Goal: Information Seeking & Learning: Learn about a topic

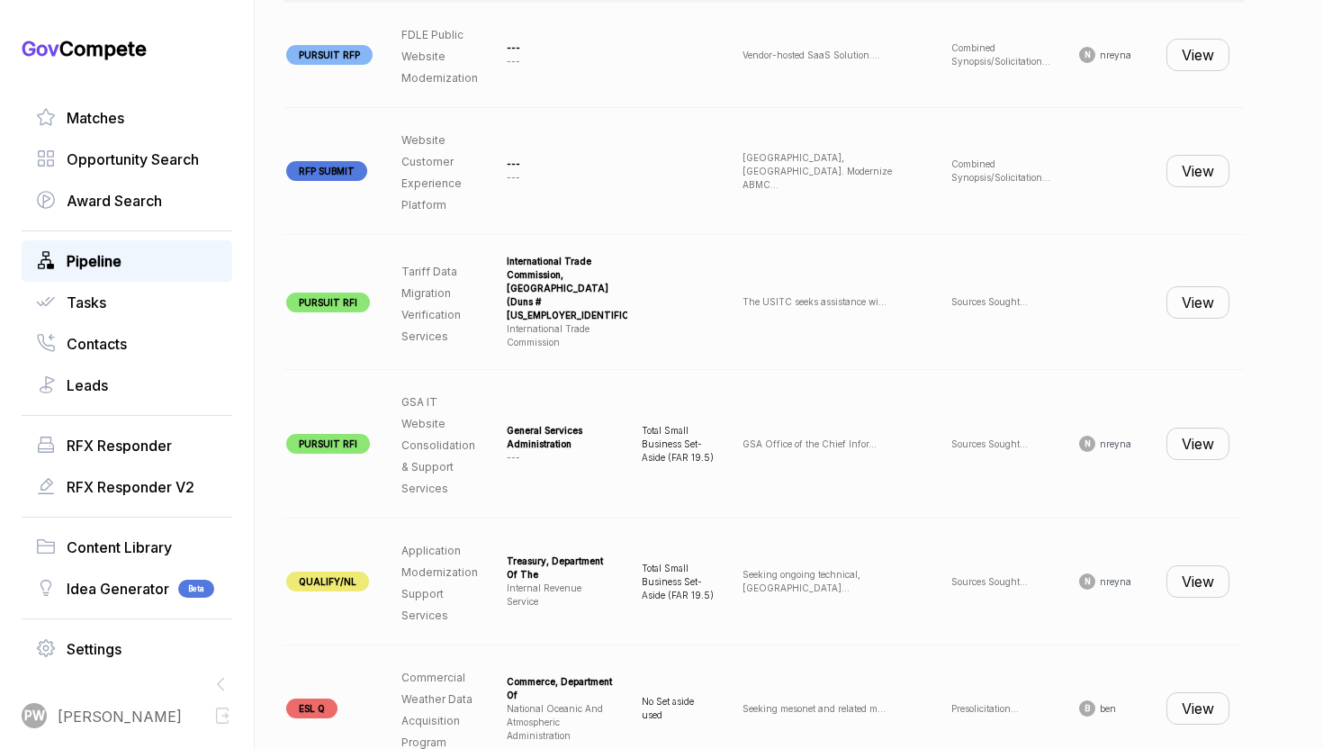
scroll to position [0, 181]
click at [1205, 298] on button "View" at bounding box center [1198, 302] width 63 height 32
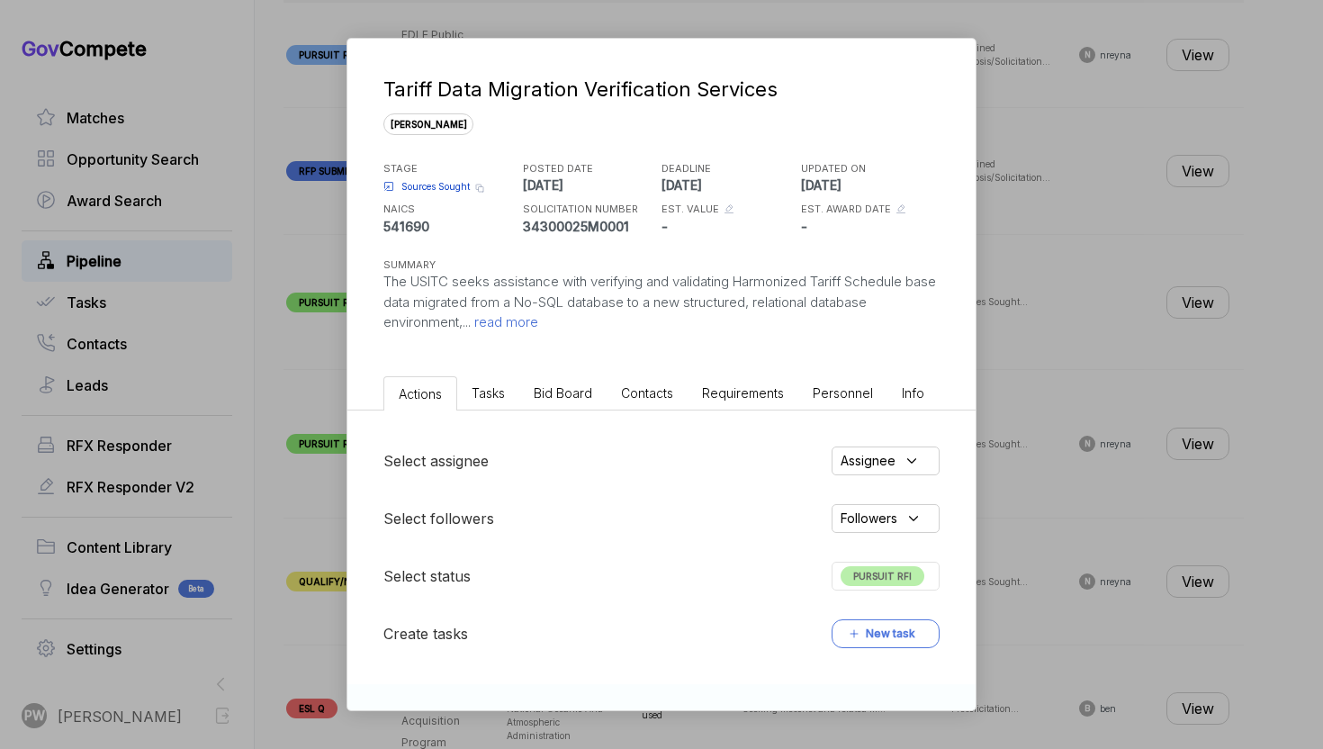
click at [423, 171] on h5 "STAGE" at bounding box center [451, 168] width 135 height 15
click at [425, 184] on span "Sources Sought" at bounding box center [436, 187] width 68 height 14
click at [511, 329] on span "read more" at bounding box center [505, 321] width 68 height 17
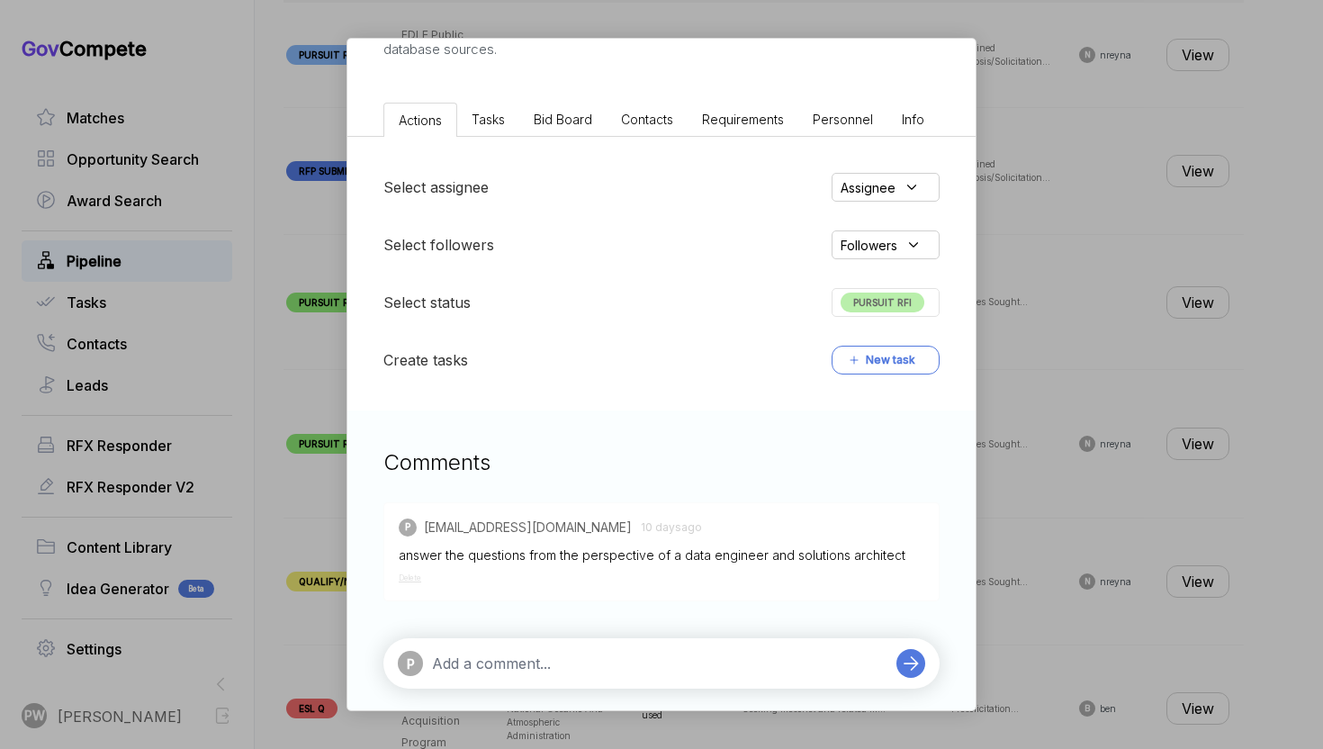
scroll to position [429, 0]
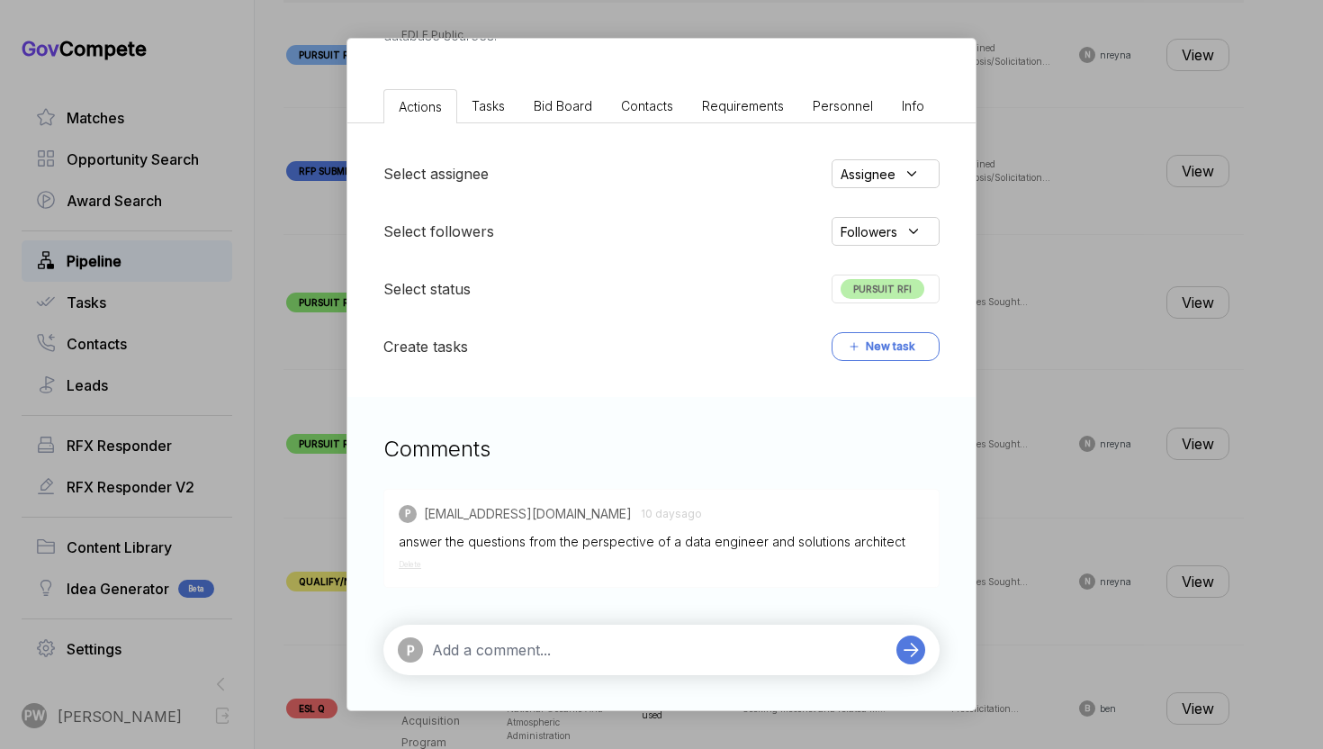
click at [891, 294] on span "PURSUIT RFI" at bounding box center [883, 289] width 84 height 20
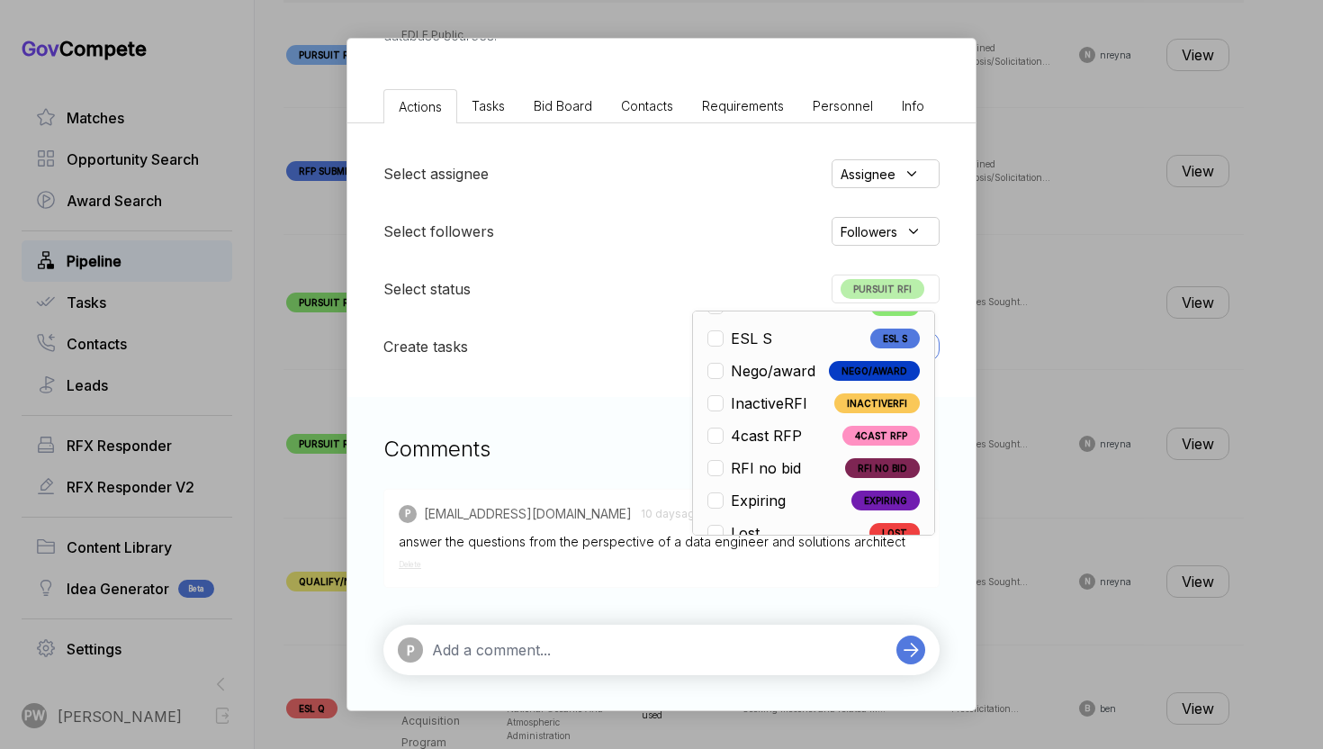
scroll to position [421, 0]
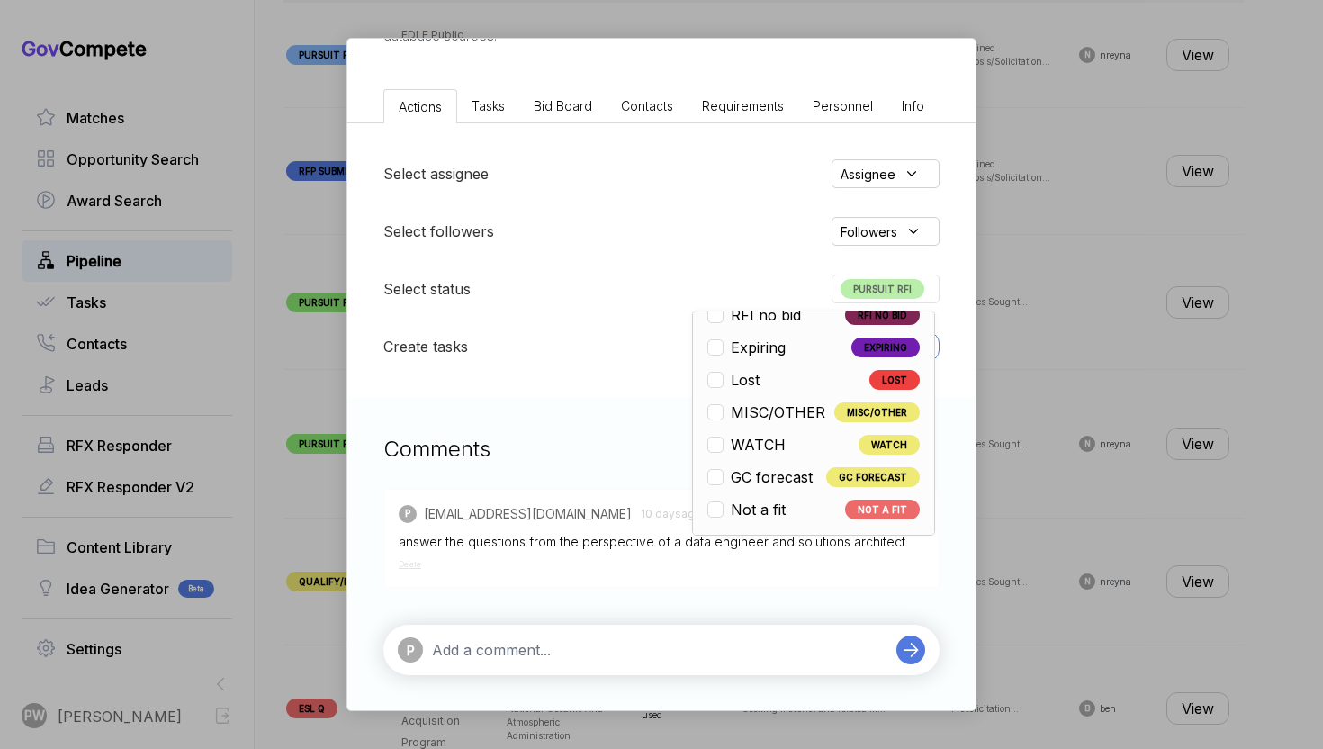
click at [761, 447] on span "WATCH" at bounding box center [758, 445] width 55 height 22
checkbox input "false"
checkbox input "true"
click at [1048, 448] on div "Tariff Data Migration Verification Services sam STAGE Sources Sought Copy link …" at bounding box center [661, 374] width 1323 height 749
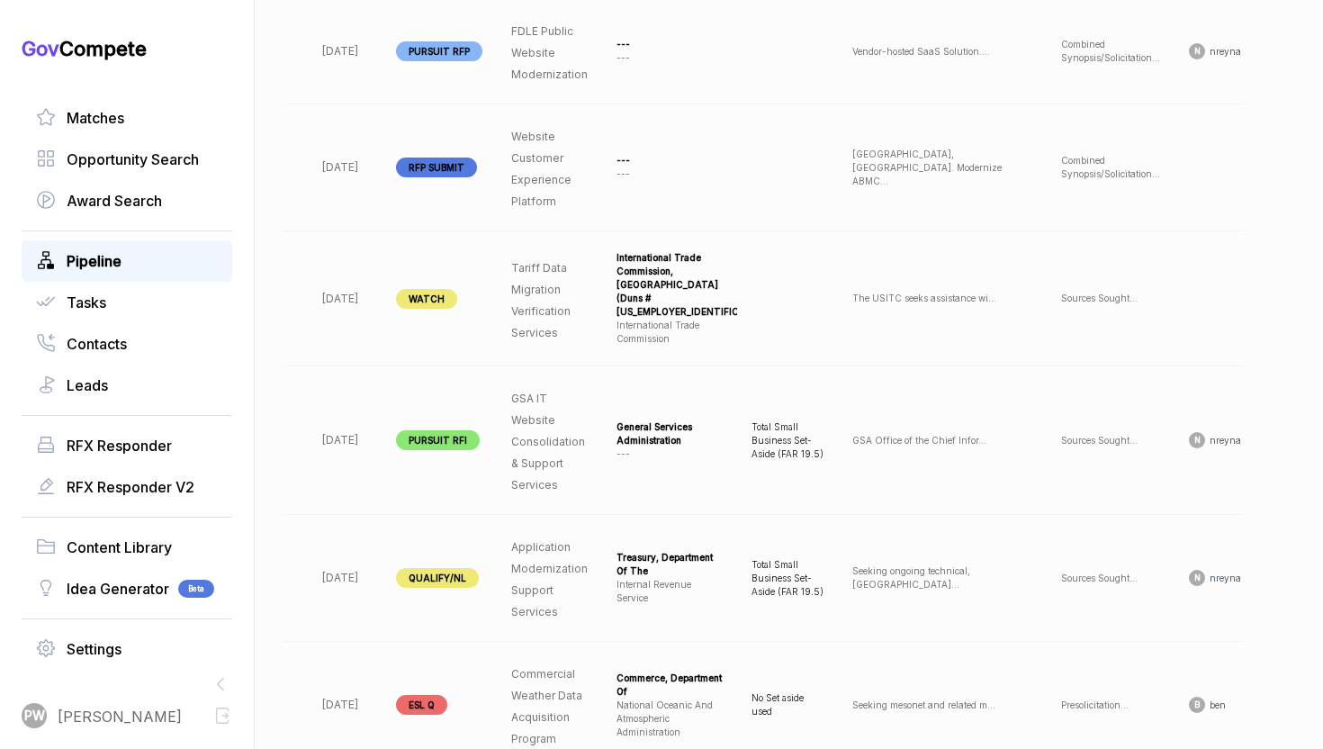
scroll to position [0, 181]
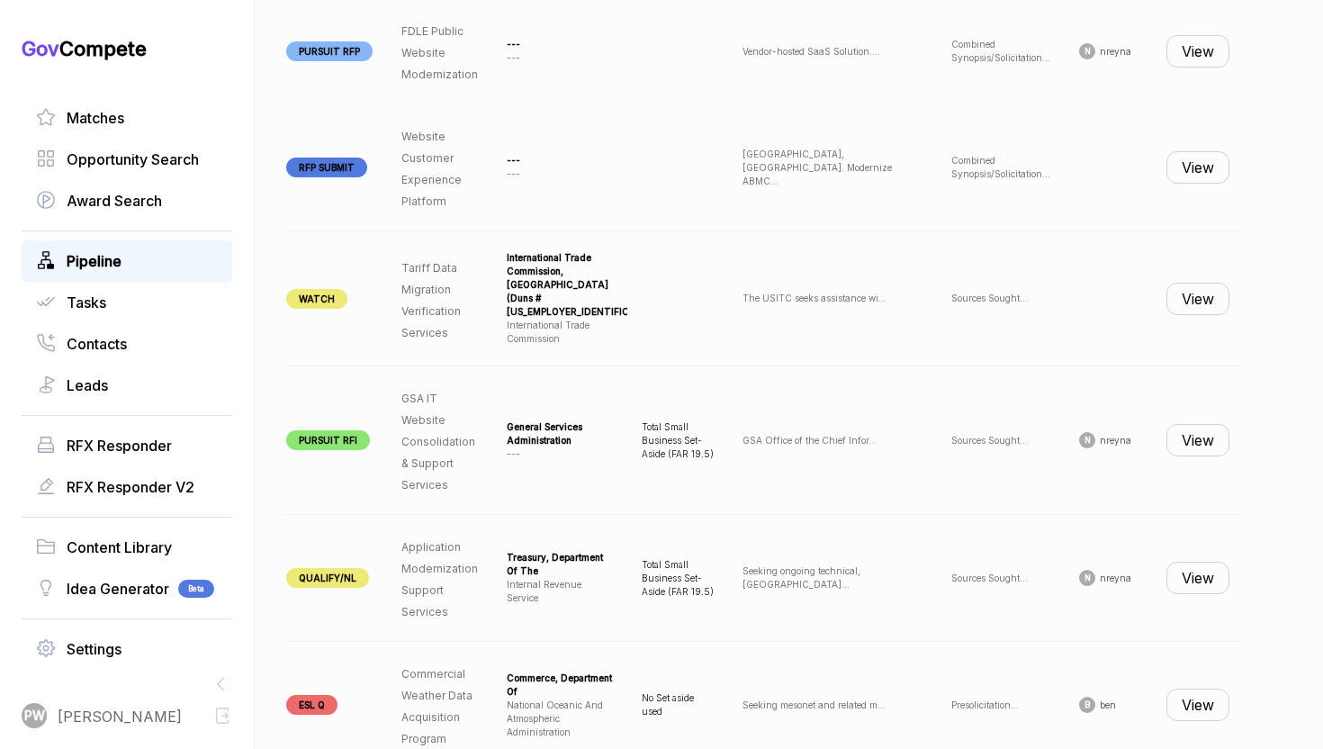
click at [1193, 445] on button "View" at bounding box center [1198, 440] width 63 height 32
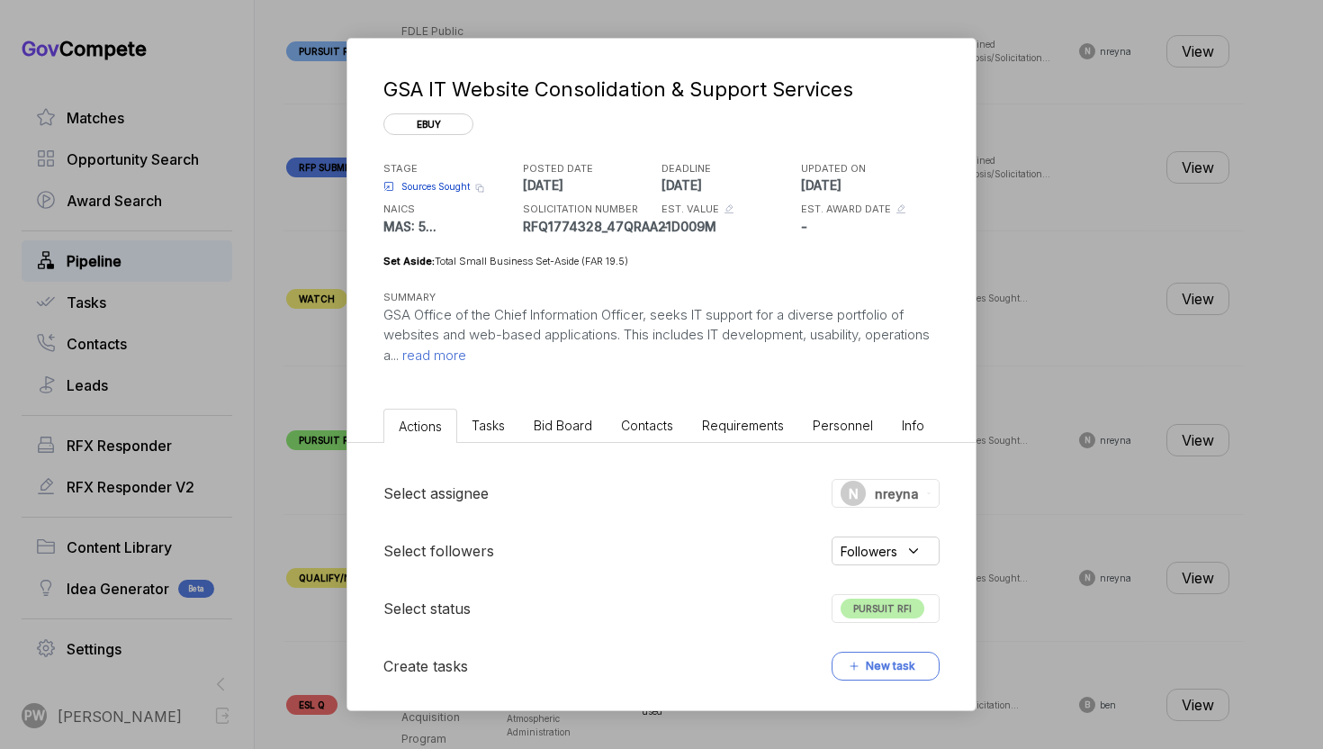
click at [507, 365] on p "GSA Office of the Chief Information Officer, seeks IT support for a diverse por…" at bounding box center [662, 335] width 556 height 61
click at [466, 359] on span "read more" at bounding box center [433, 355] width 68 height 17
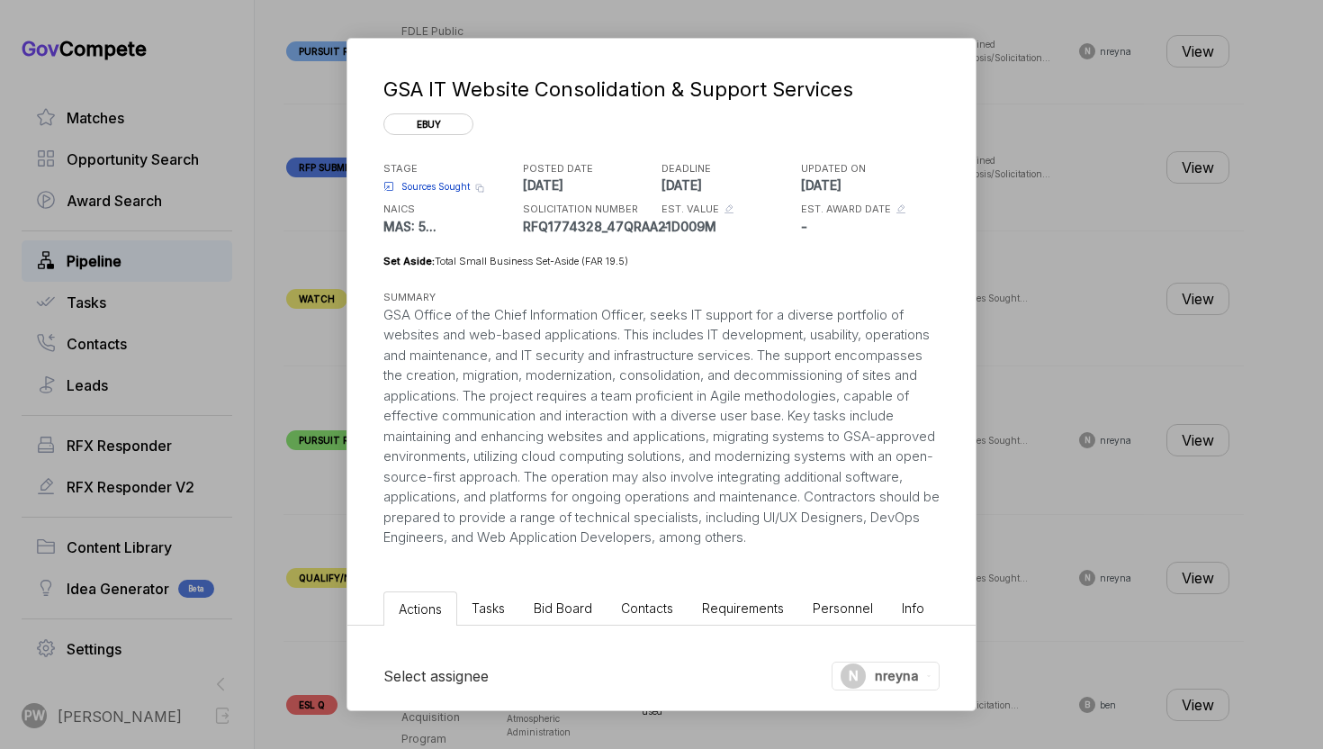
click at [447, 183] on span "Sources Sought" at bounding box center [436, 187] width 68 height 14
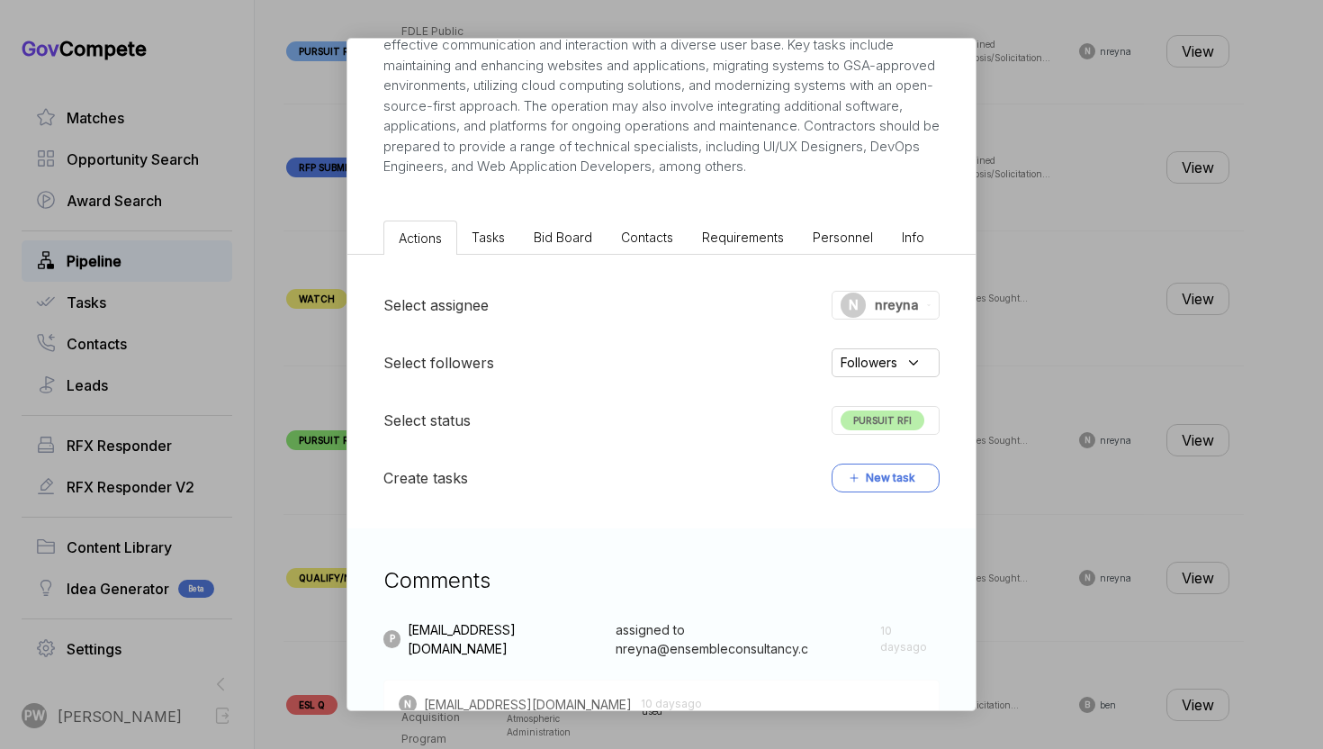
scroll to position [417, 0]
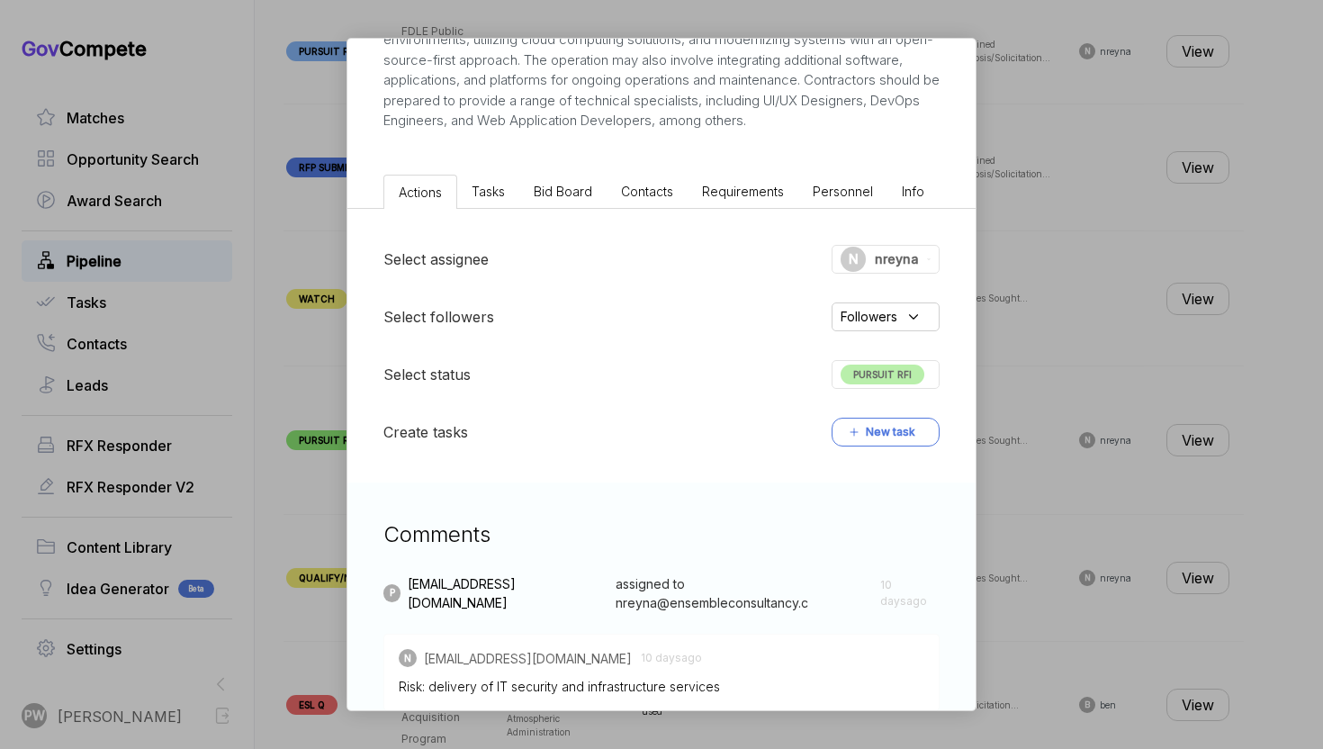
click at [870, 384] on span "PURSUIT RFI" at bounding box center [883, 375] width 84 height 20
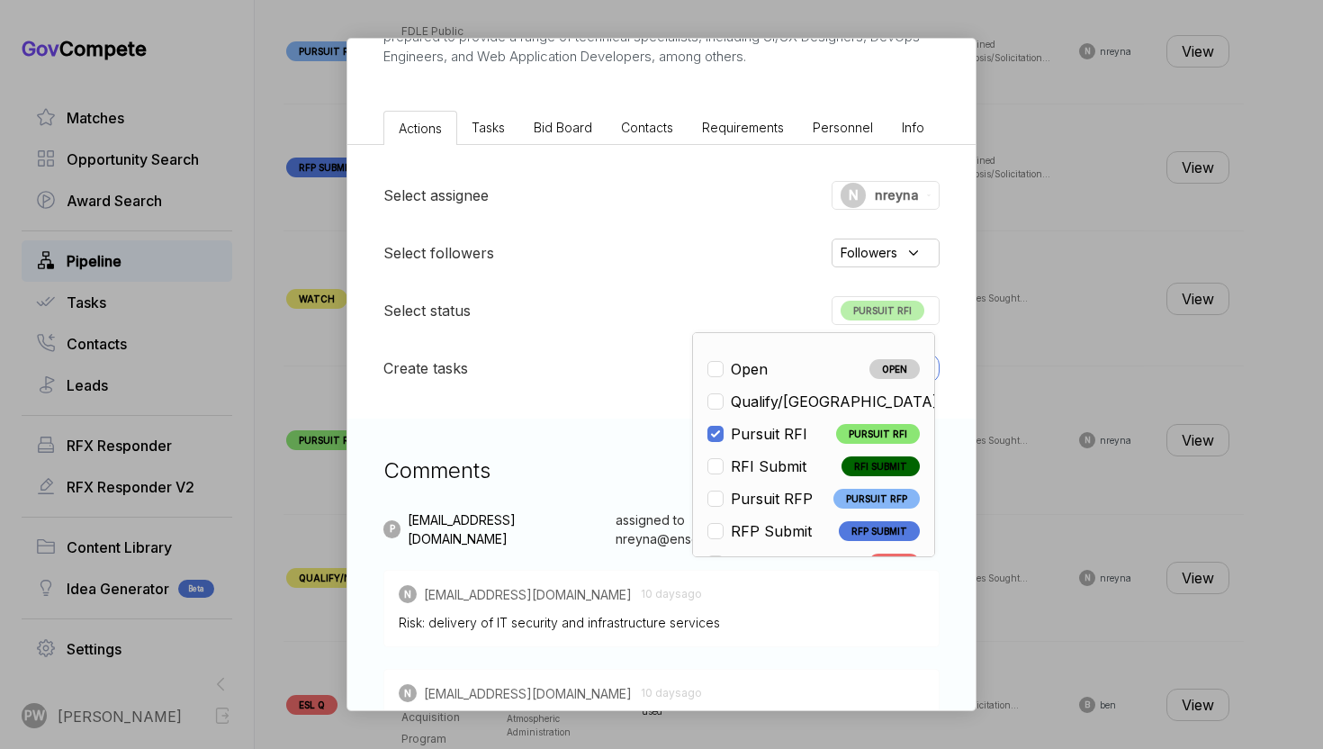
scroll to position [483, 0]
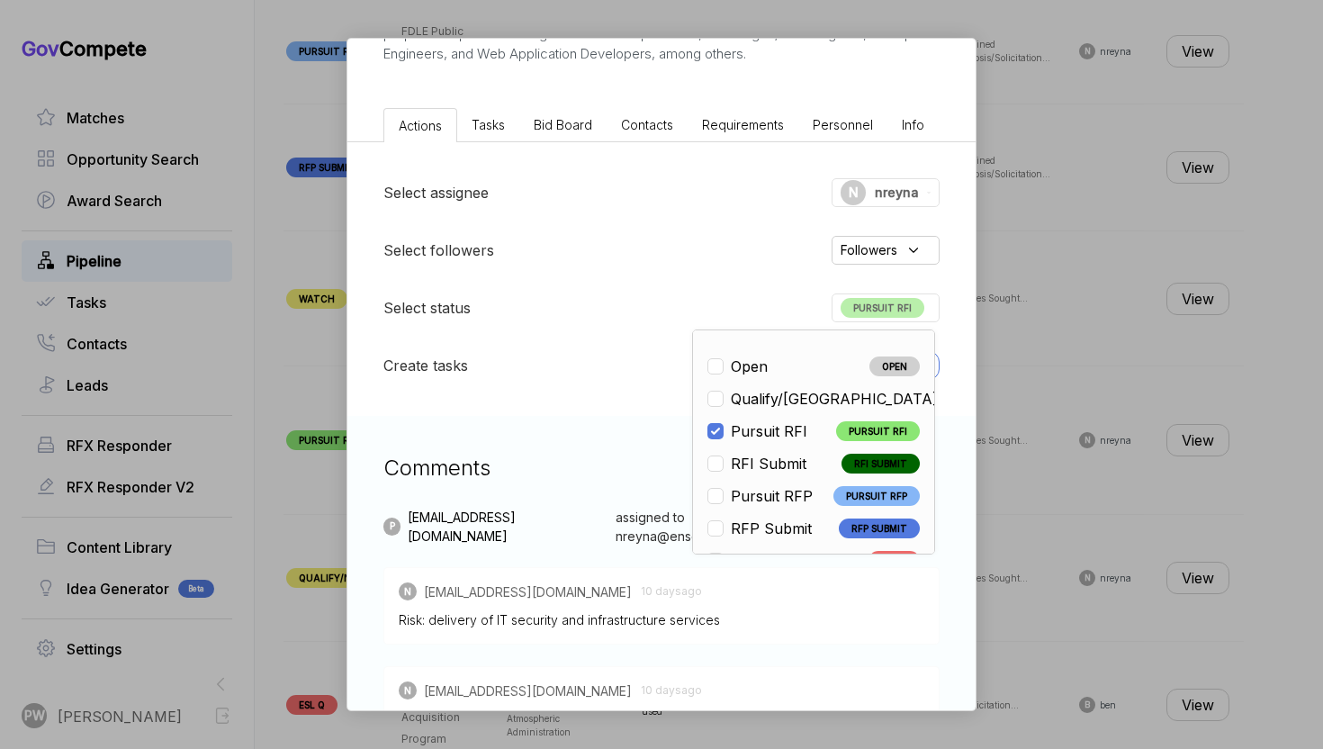
click at [774, 410] on span "Qualify/[GEOGRAPHIC_DATA]" at bounding box center [834, 399] width 207 height 22
checkbox input "true"
checkbox input "false"
click at [1085, 456] on div "GSA IT Website Consolidation & Support Services ebuy STAGE Sources Sought Copy …" at bounding box center [661, 374] width 1323 height 749
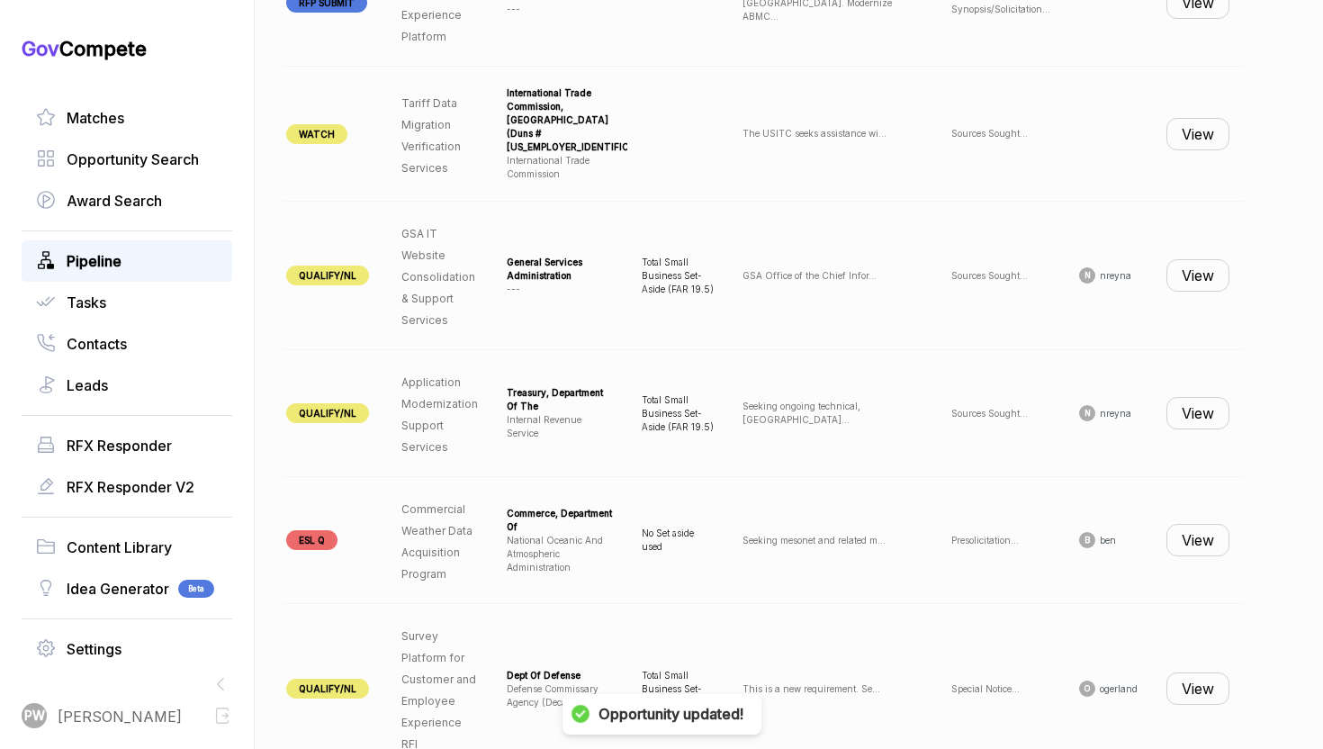
scroll to position [880, 0]
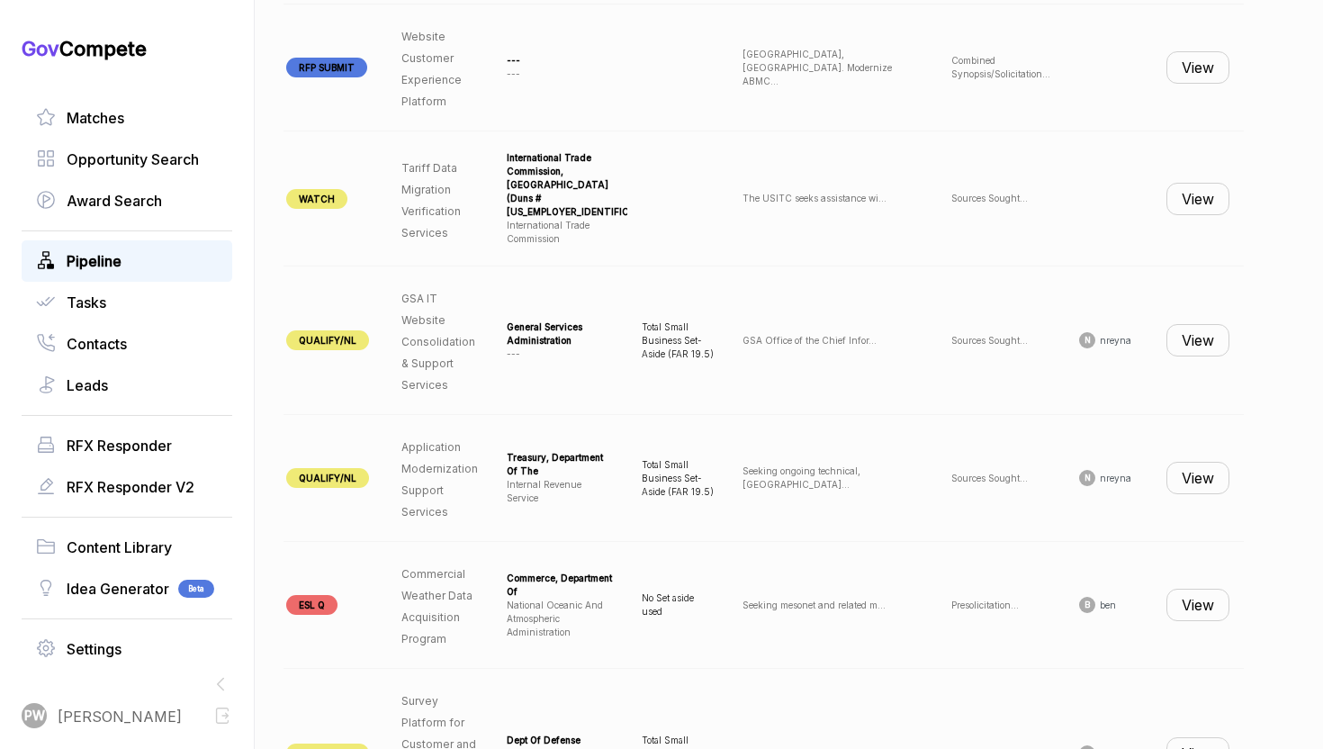
click at [1205, 334] on button "View" at bounding box center [1198, 340] width 63 height 32
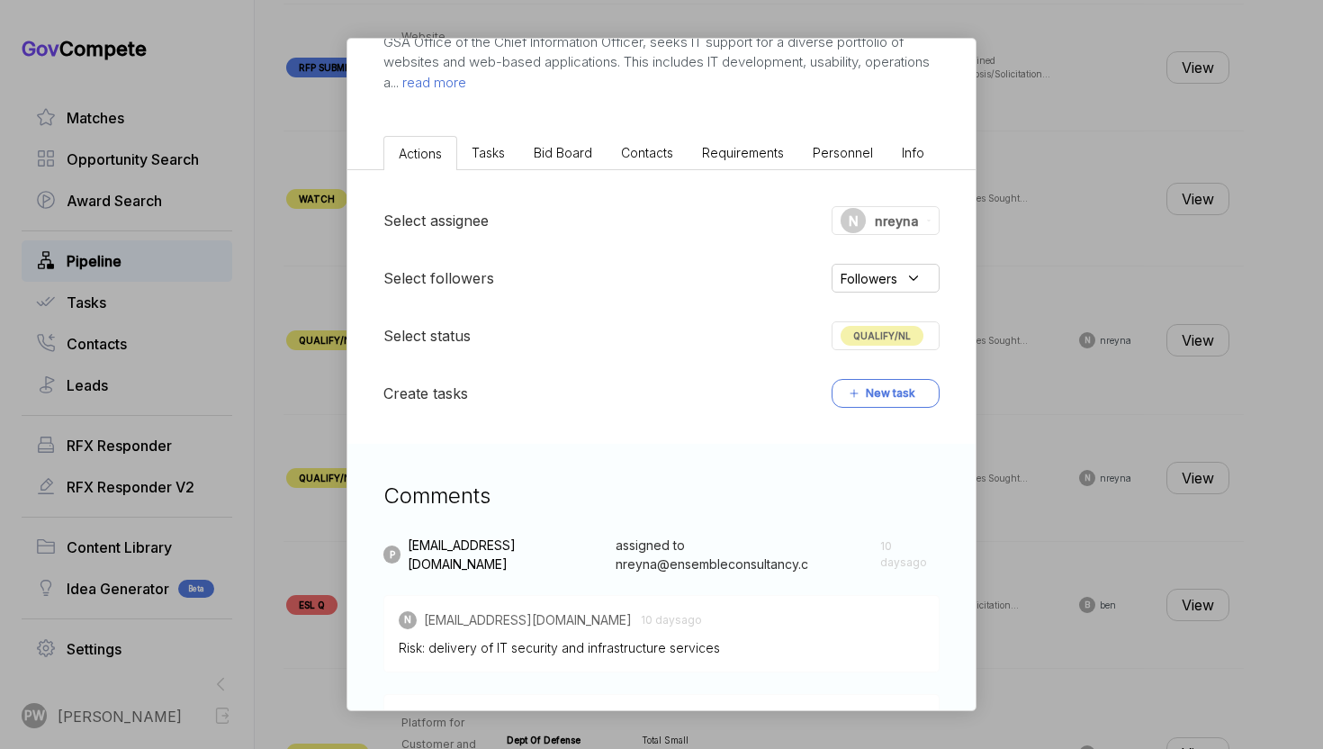
scroll to position [555, 0]
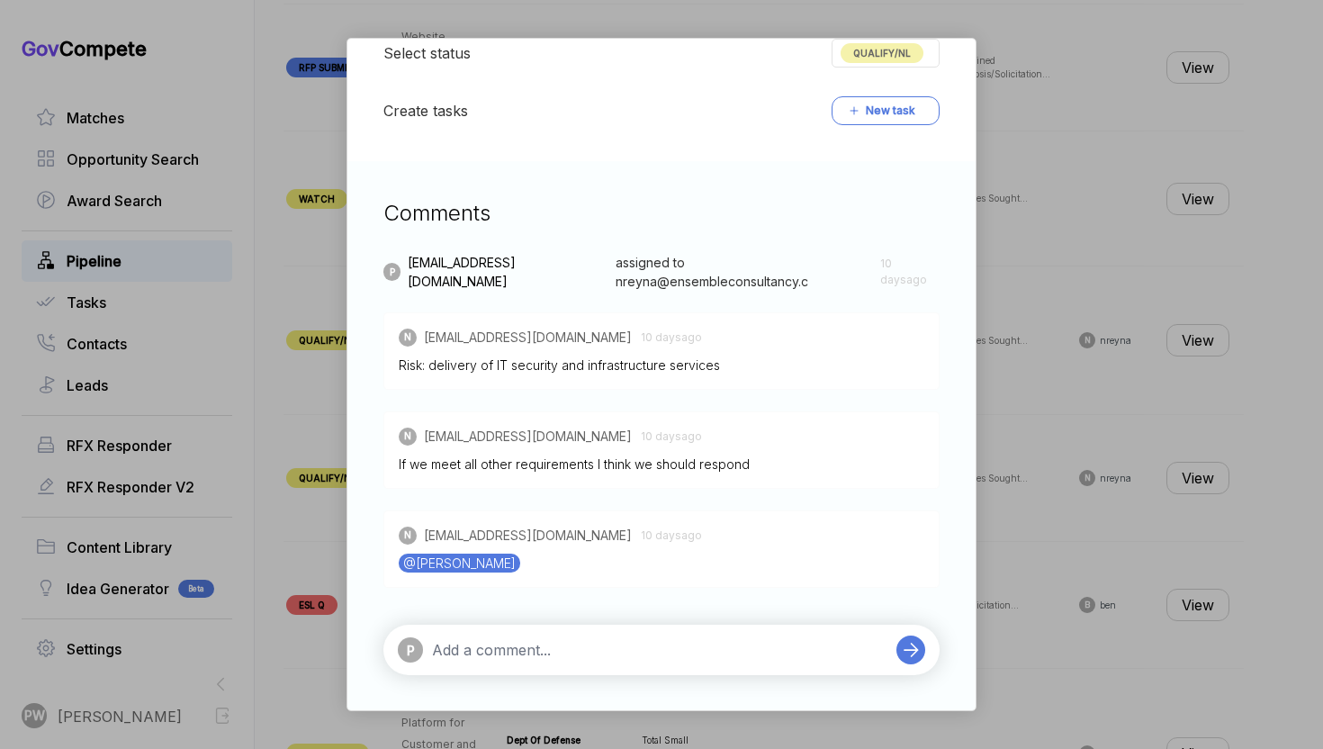
click at [904, 47] on span "QUALIFY/NL" at bounding box center [882, 53] width 83 height 20
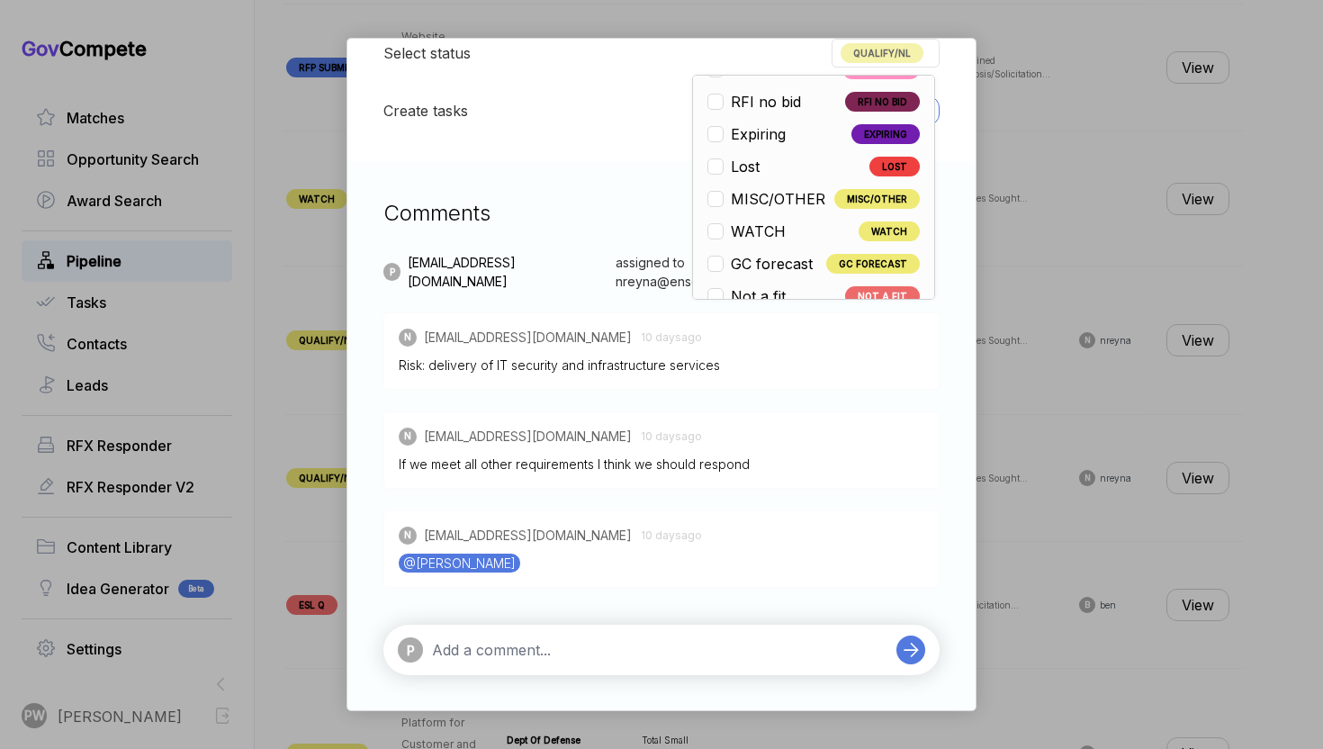
scroll to position [408, 0]
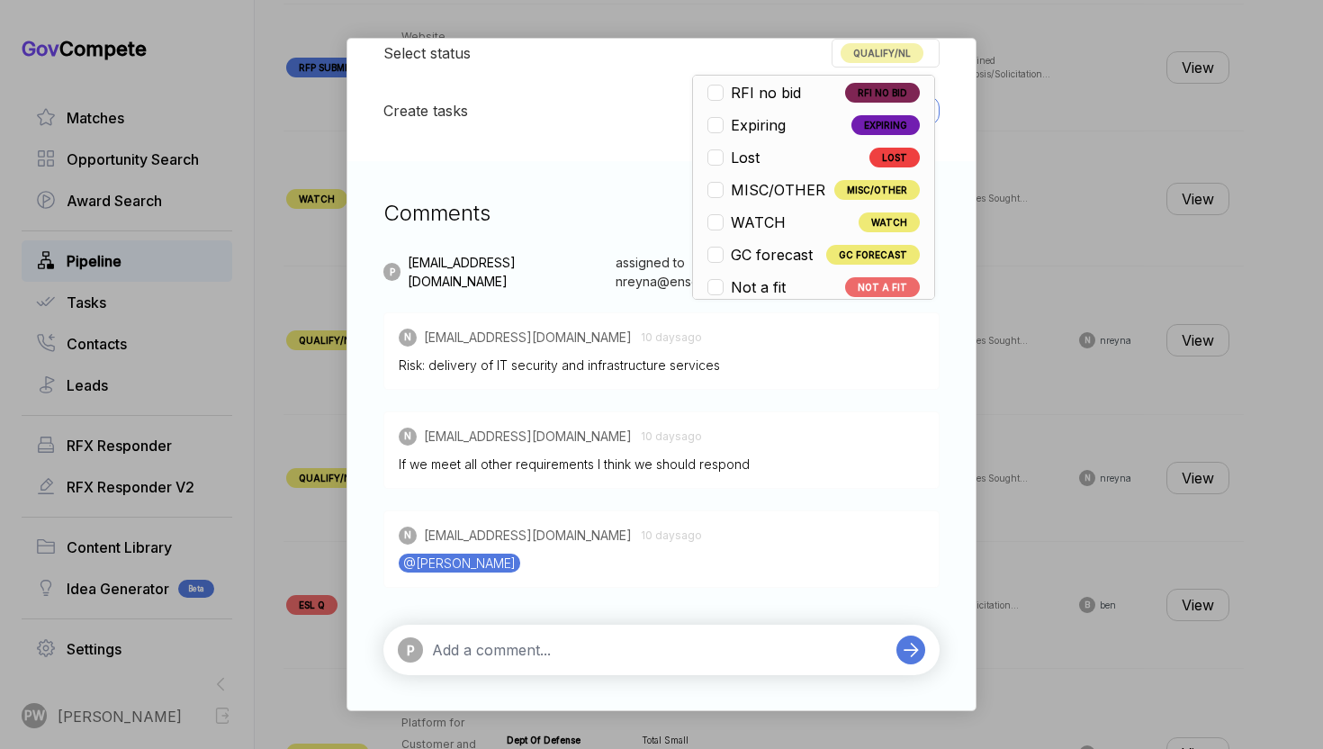
click at [765, 218] on span "WATCH" at bounding box center [758, 223] width 55 height 22
checkbox input "false"
checkbox input "true"
click at [1187, 262] on div "GSA IT Website Consolidation & Support Services ebuy STAGE Sources Sought Copy …" at bounding box center [661, 374] width 1323 height 749
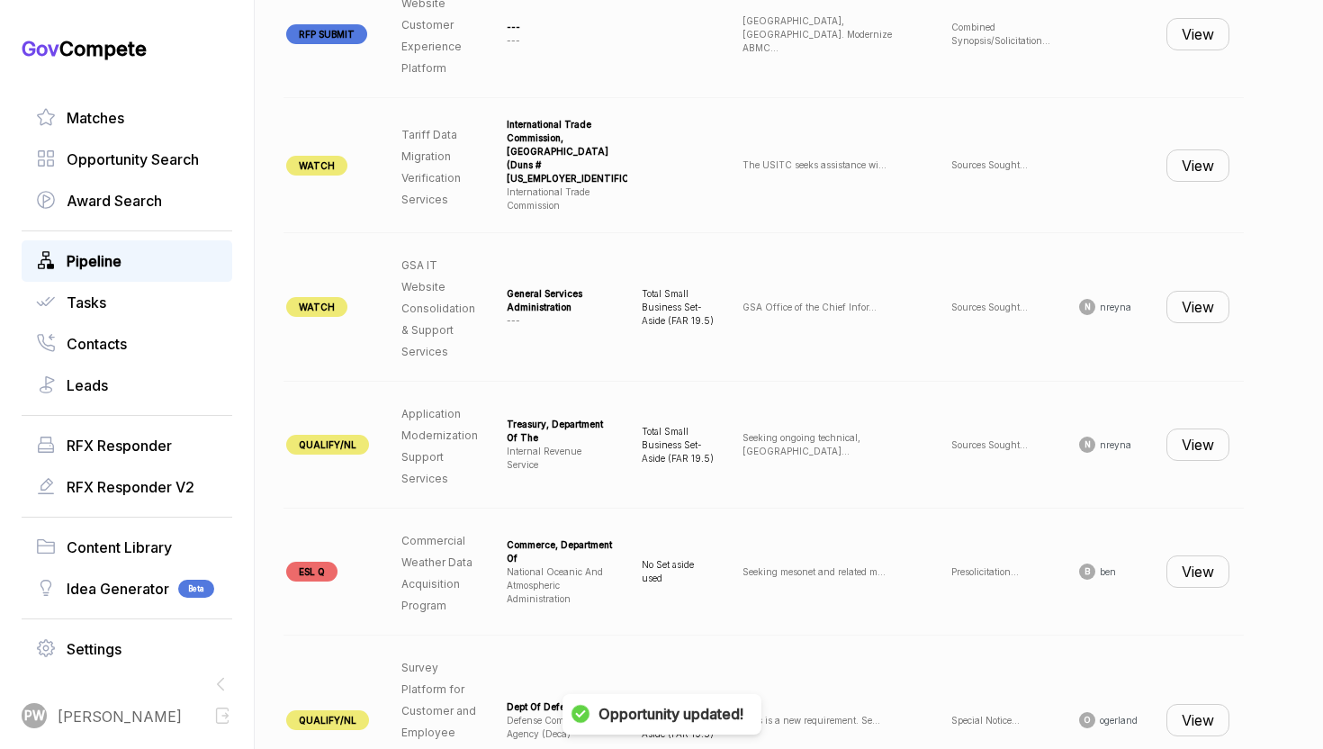
scroll to position [915, 0]
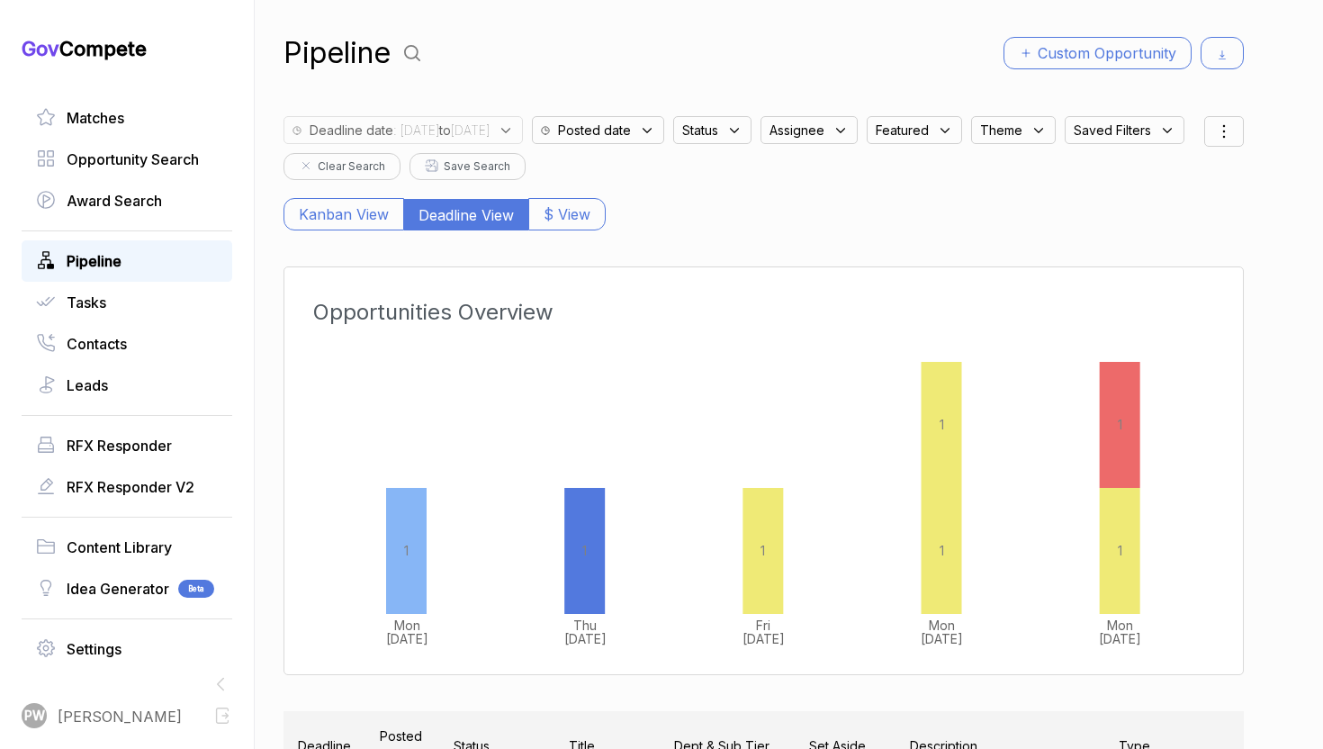
click at [490, 131] on span ": [DATE] to [DATE]" at bounding box center [441, 130] width 96 height 19
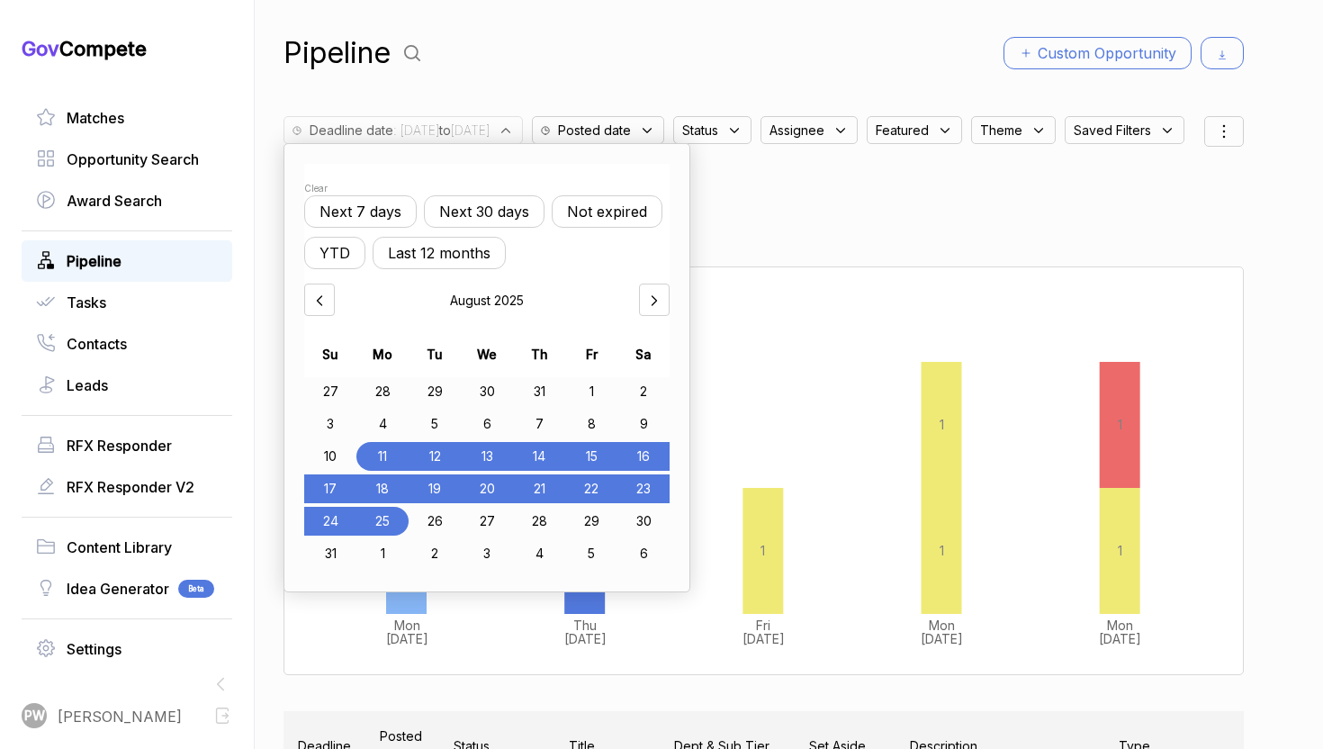
click at [378, 495] on div "18" at bounding box center [383, 488] width 52 height 29
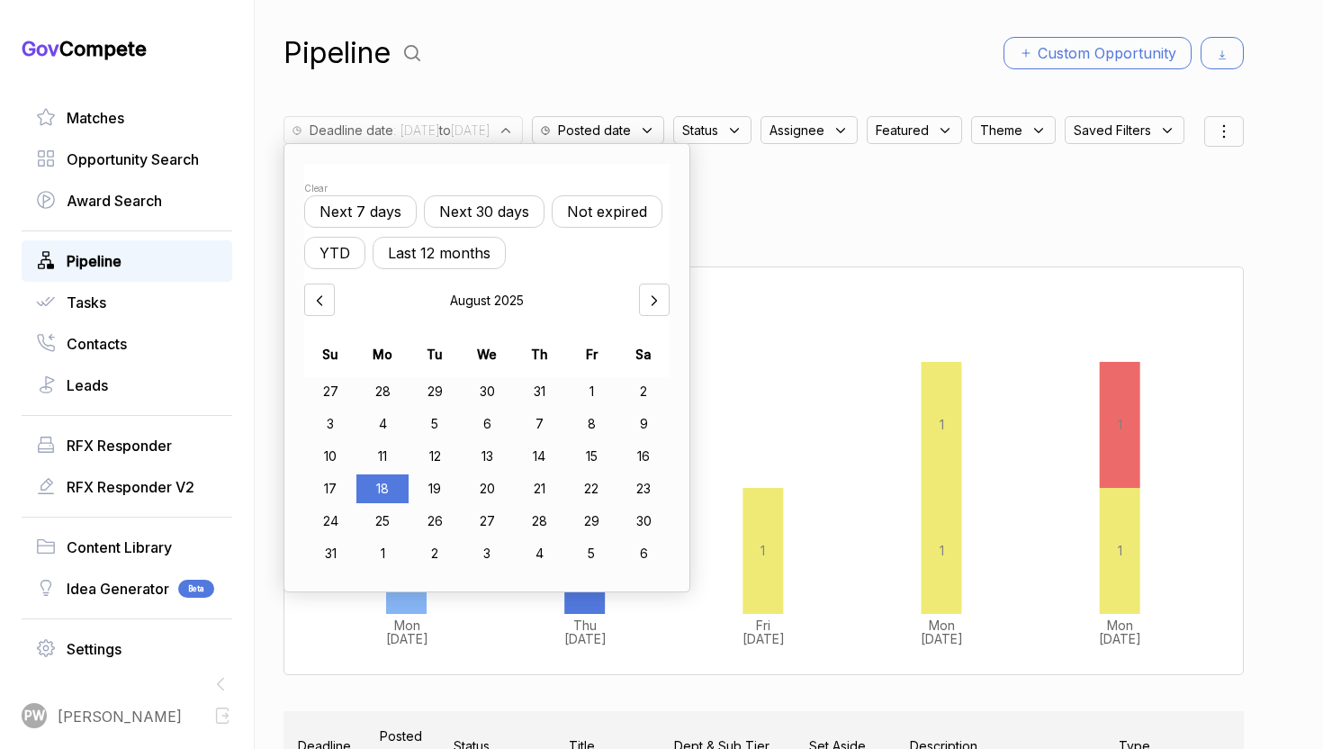
click at [330, 493] on div "17" at bounding box center [330, 488] width 52 height 29
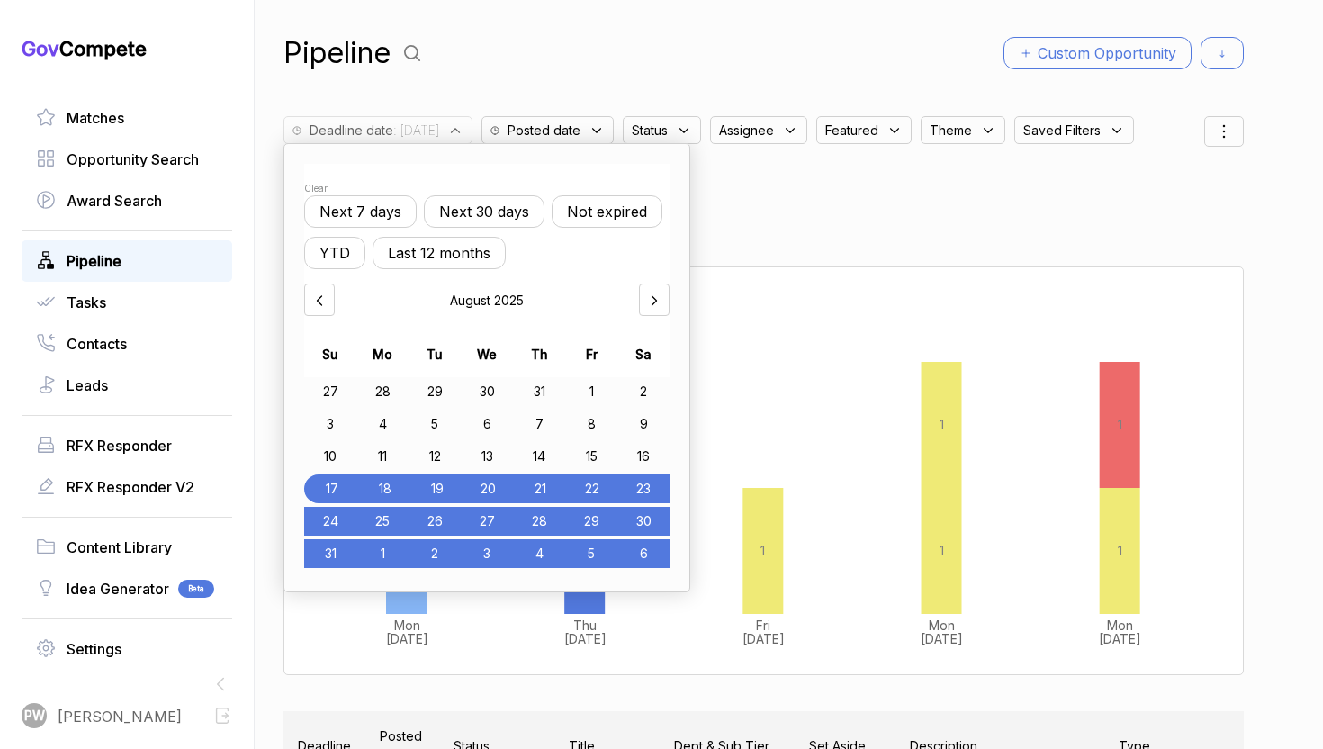
click at [642, 556] on div "6" at bounding box center [644, 553] width 52 height 29
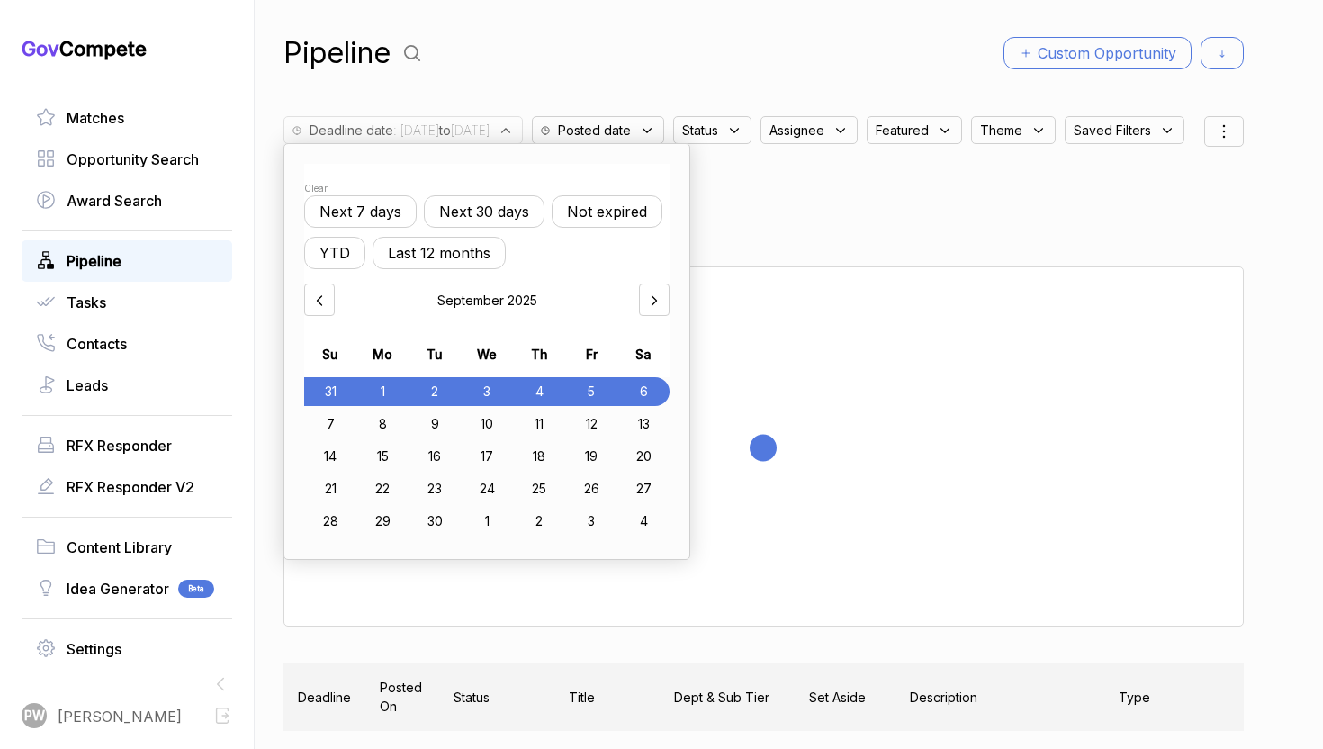
click at [926, 184] on div "Kanban View Deadline View $ View" at bounding box center [764, 205] width 961 height 50
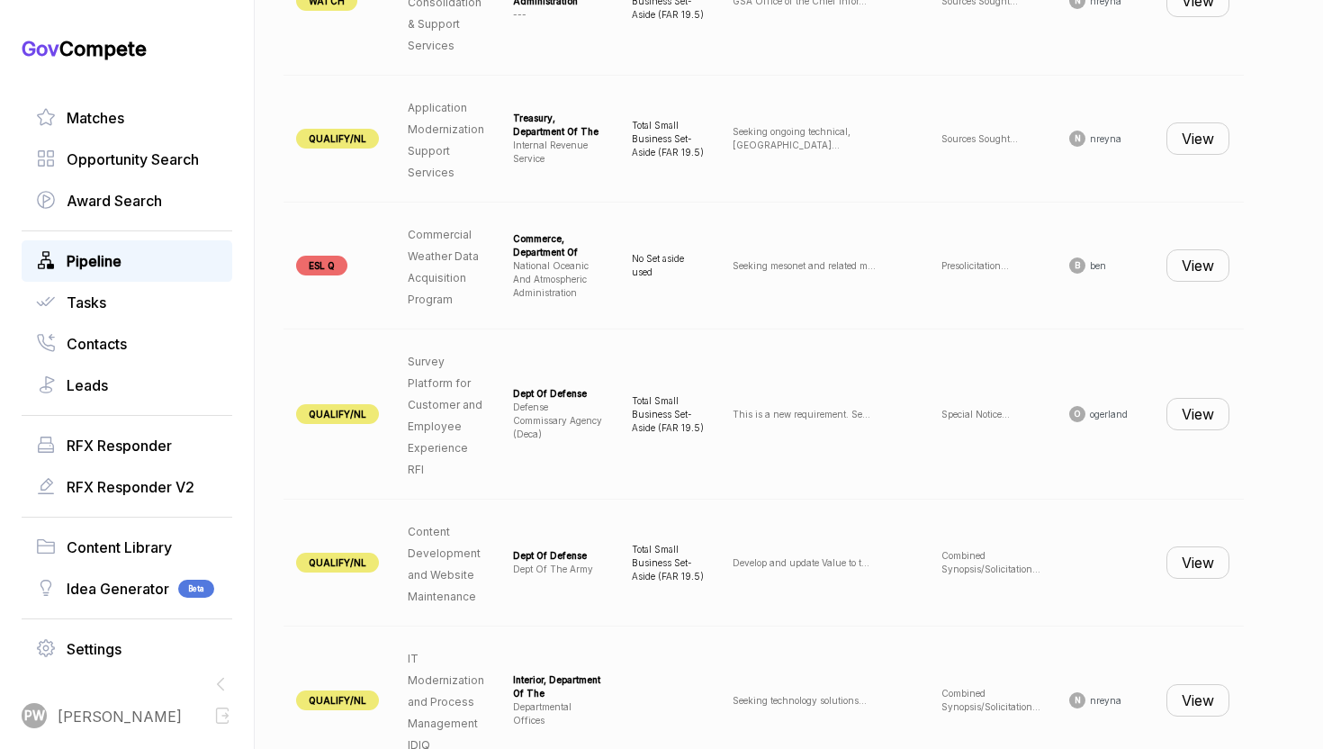
scroll to position [0, 188]
click at [1206, 150] on button "View" at bounding box center [1198, 138] width 63 height 32
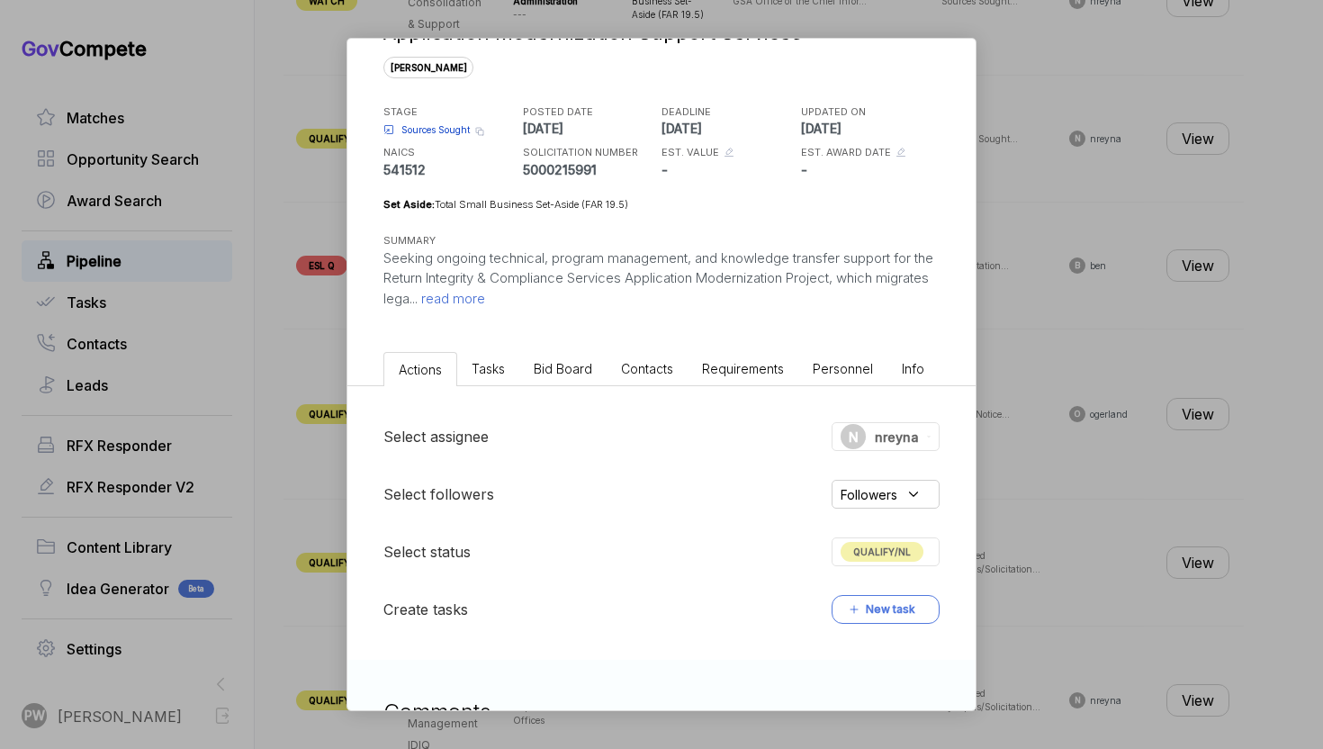
scroll to position [58, 0]
click at [880, 546] on span "QUALIFY/NL" at bounding box center [882, 551] width 83 height 20
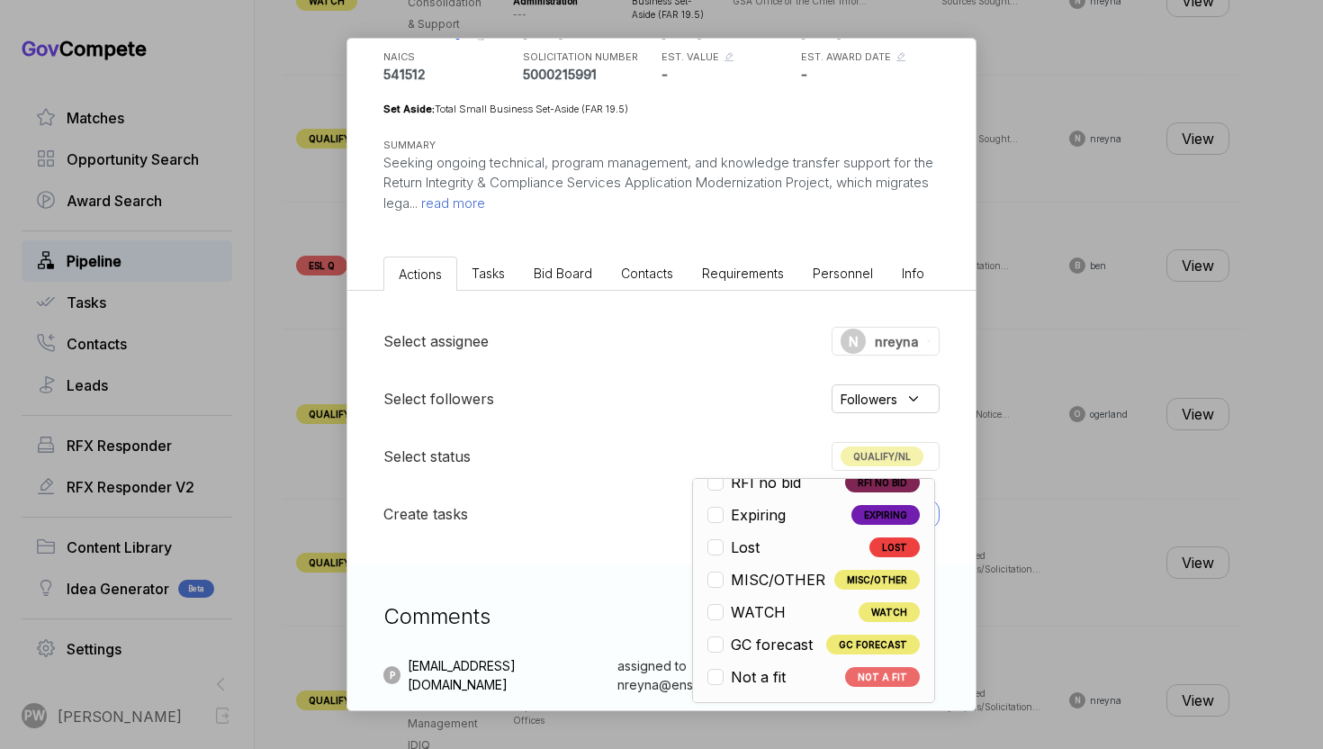
scroll to position [159, 0]
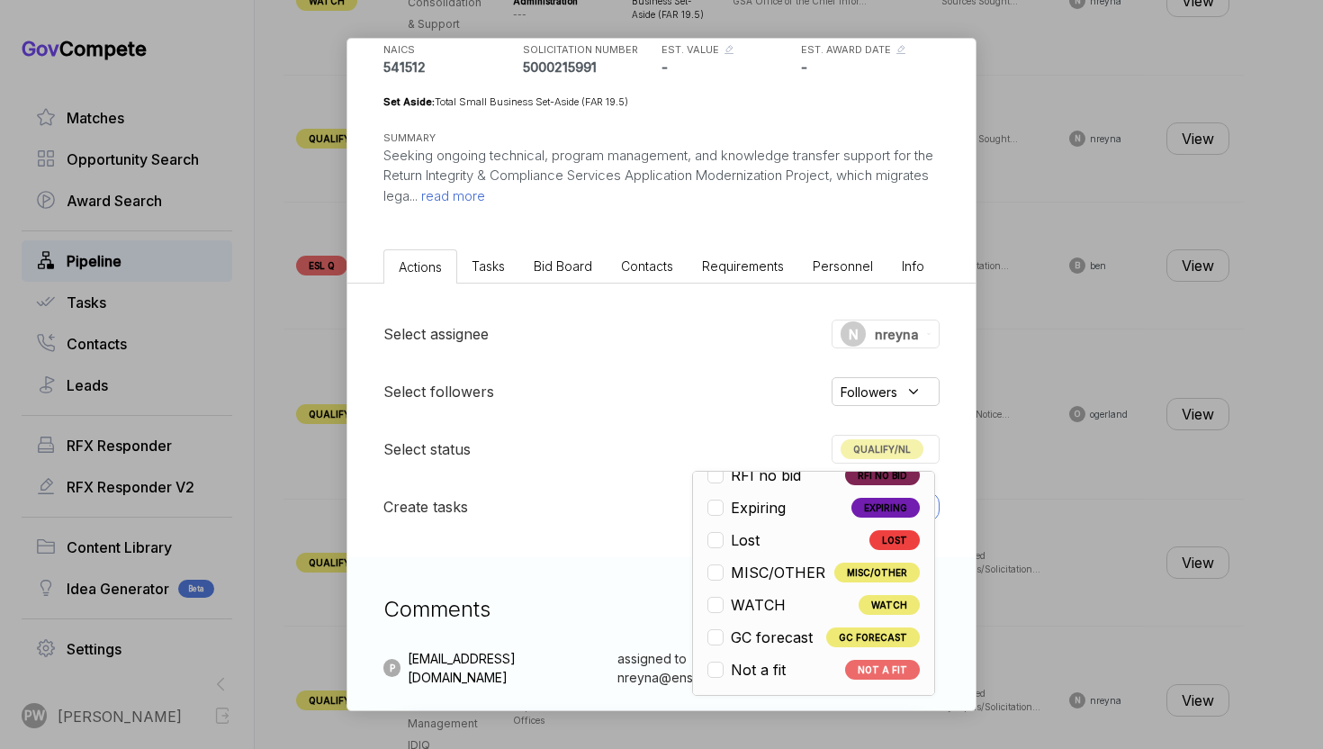
click at [798, 668] on li "Not a fit NOT A FIT" at bounding box center [814, 670] width 212 height 22
checkbox input "false"
checkbox input "true"
click at [1151, 558] on div "Application Modernization Support Services [PERSON_NAME] STAGE Sources Sought C…" at bounding box center [661, 374] width 1323 height 749
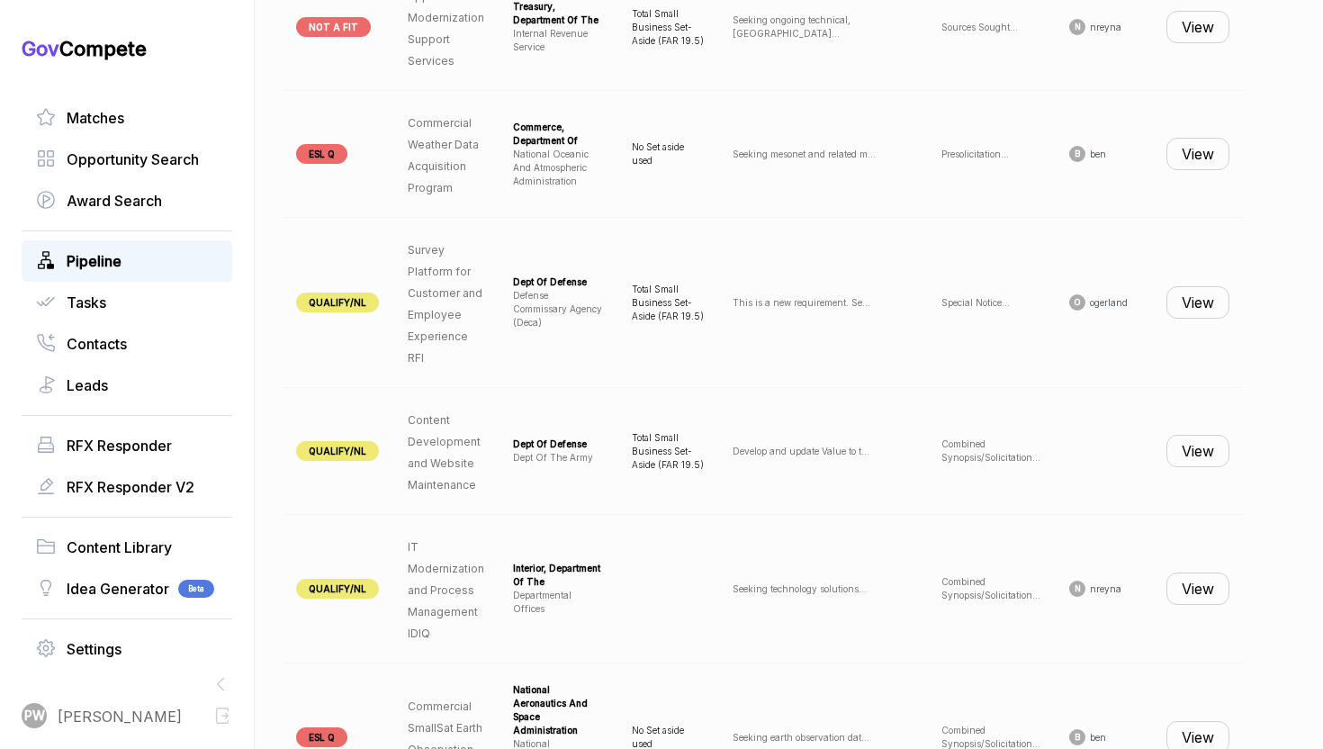
scroll to position [0, 188]
click at [1183, 308] on button "View" at bounding box center [1198, 302] width 63 height 32
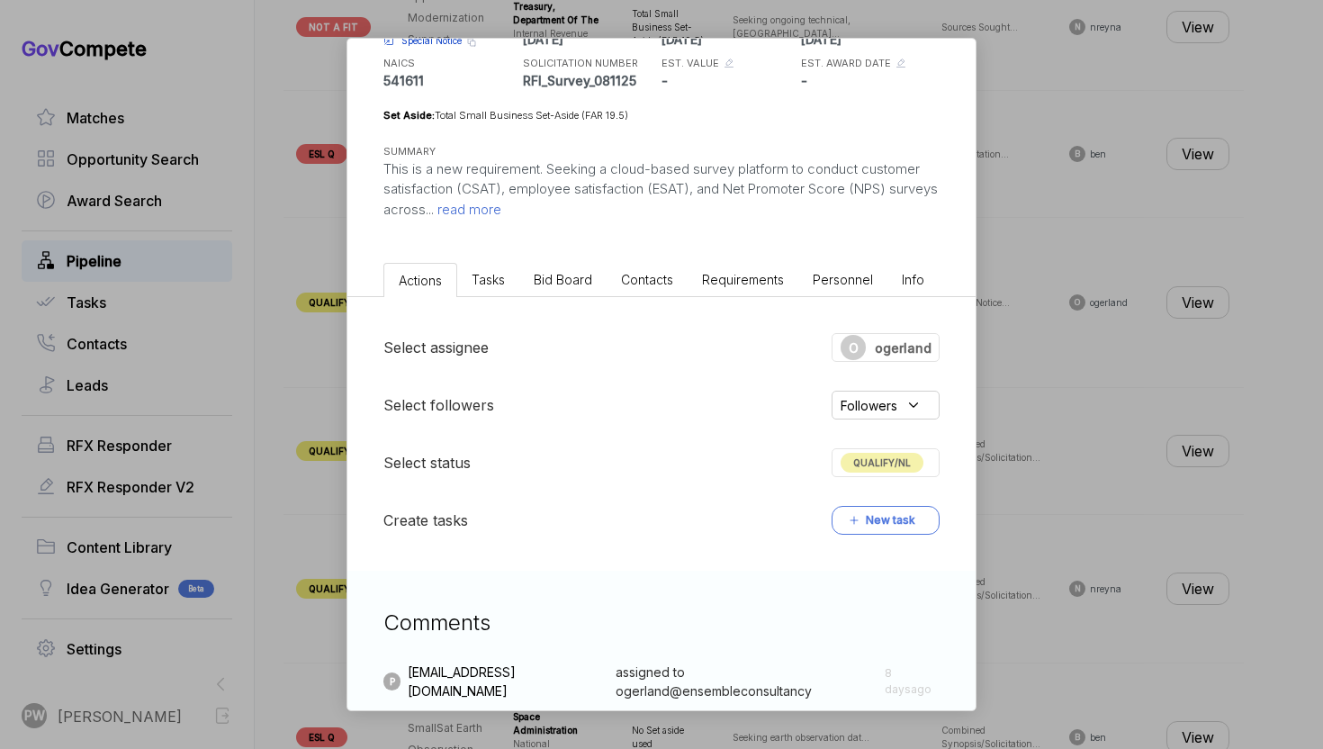
scroll to position [0, 0]
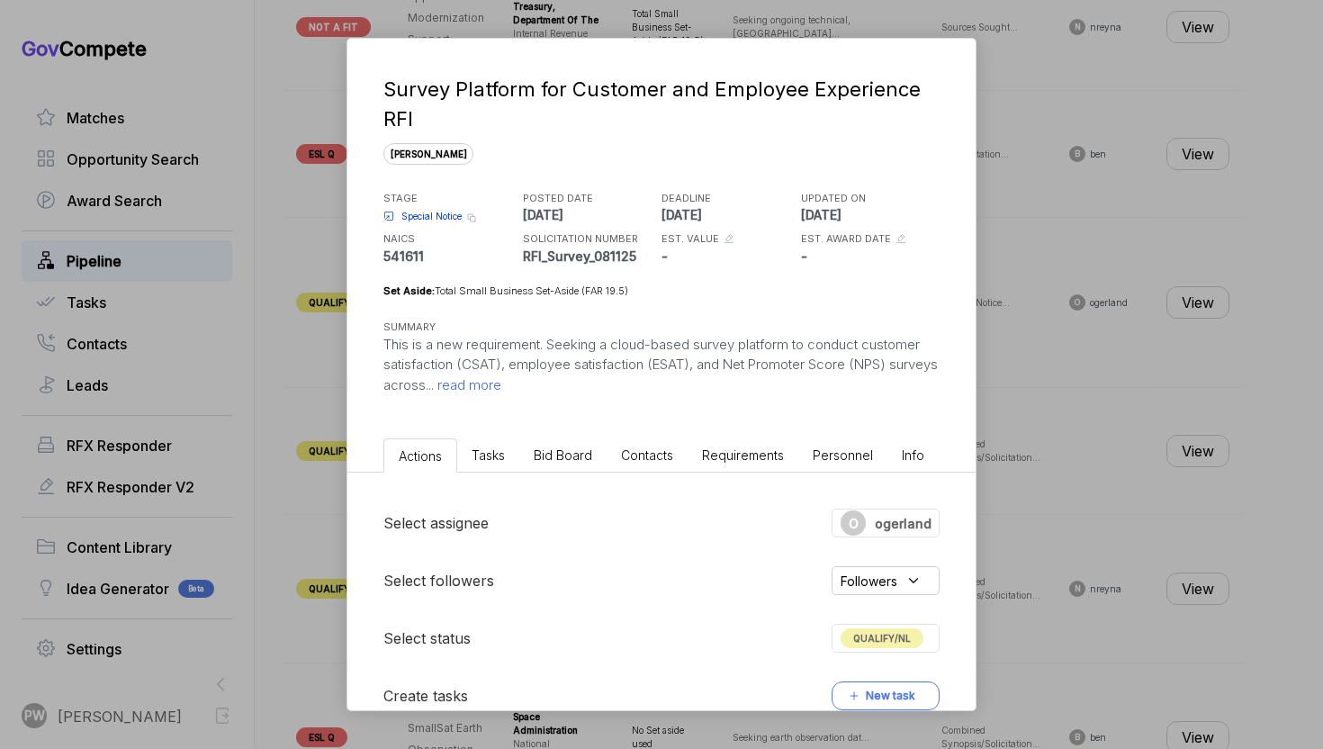
click at [524, 375] on p "This is a new requirement. Seeking a cloud-based survey platform to conduct cus…" at bounding box center [662, 365] width 556 height 61
click at [501, 391] on span "read more" at bounding box center [468, 384] width 68 height 17
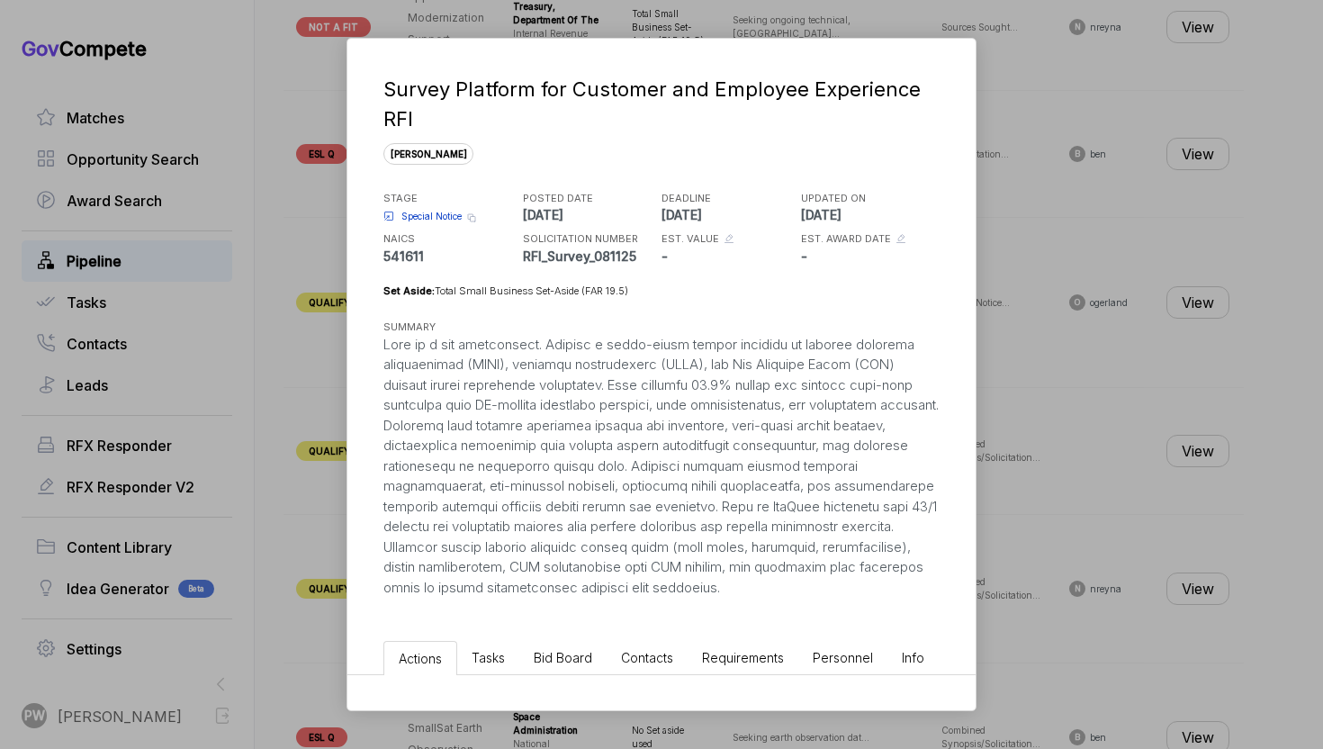
click at [441, 208] on div "Special Notice Copy link" at bounding box center [451, 216] width 135 height 22
click at [435, 216] on span "Special Notice" at bounding box center [432, 217] width 60 height 14
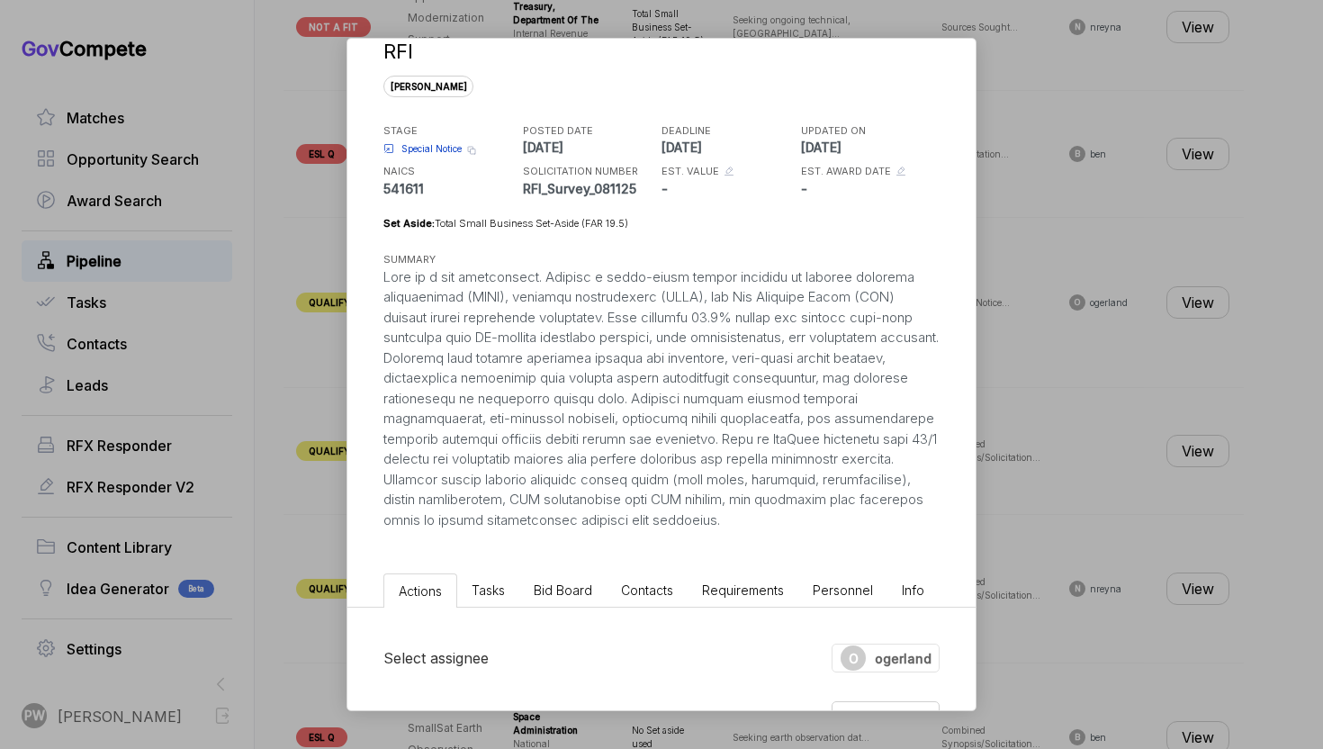
scroll to position [95, 0]
